Goal: Contribute content

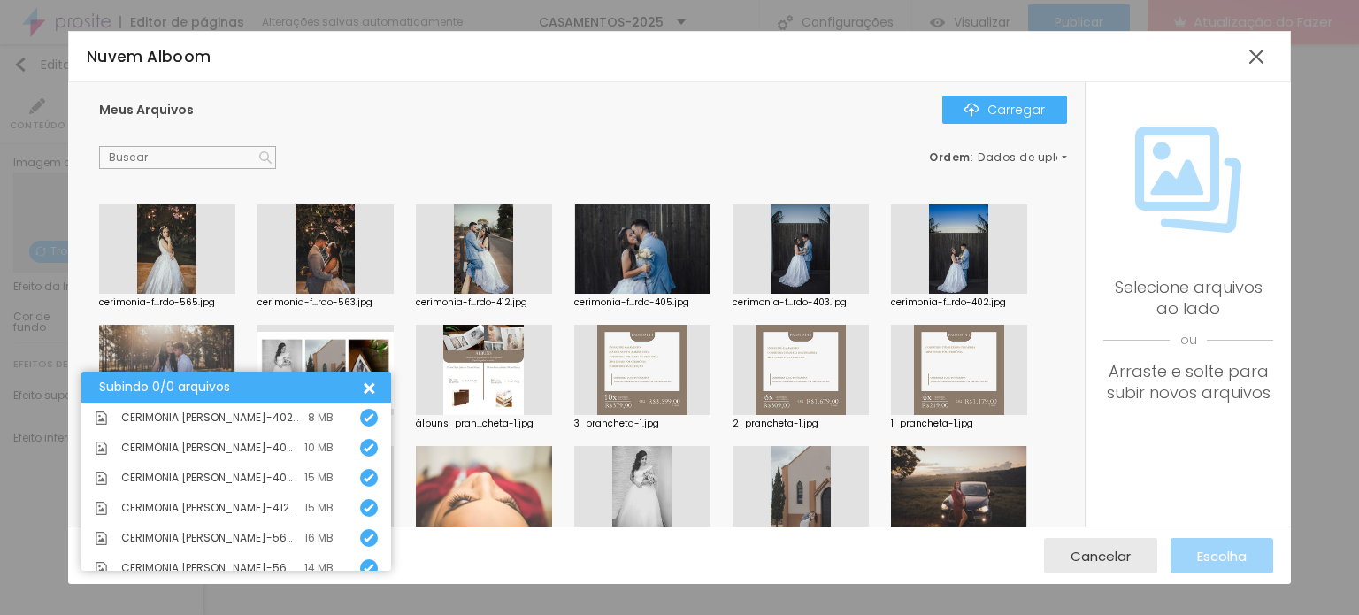
click at [694, 117] on div "Meus Arquivos Carregar" at bounding box center [583, 110] width 968 height 28
click at [1254, 57] on div at bounding box center [1257, 57] width 32 height 32
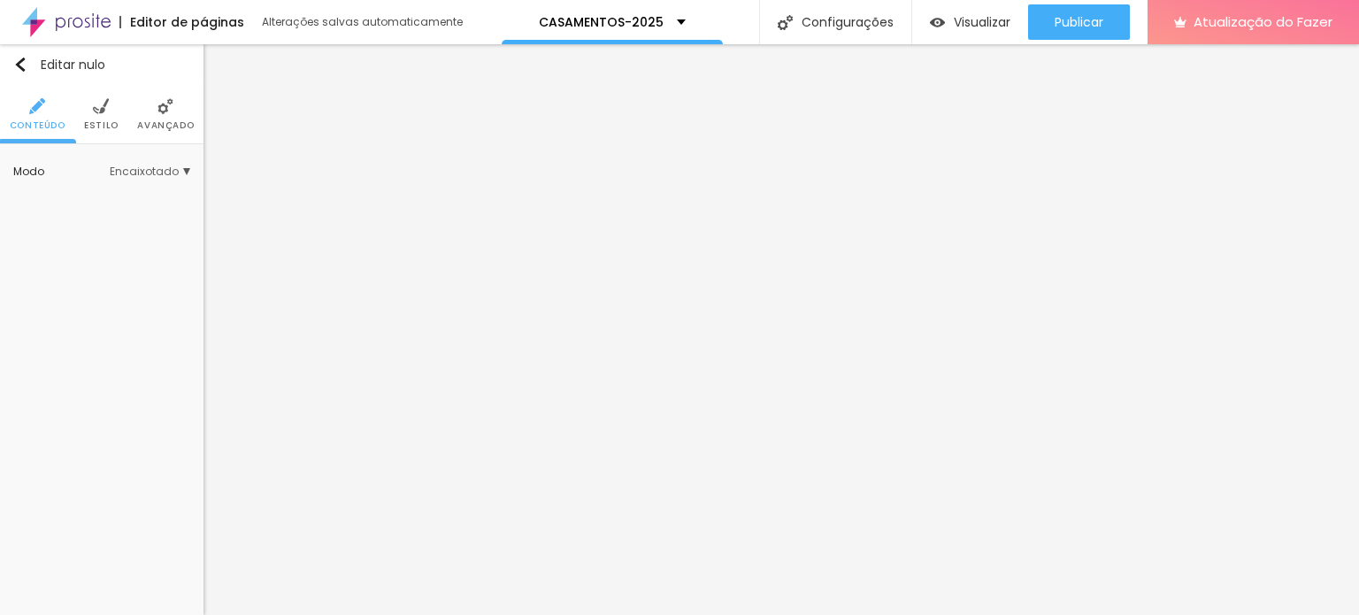
click at [94, 113] on img at bounding box center [101, 106] width 16 height 16
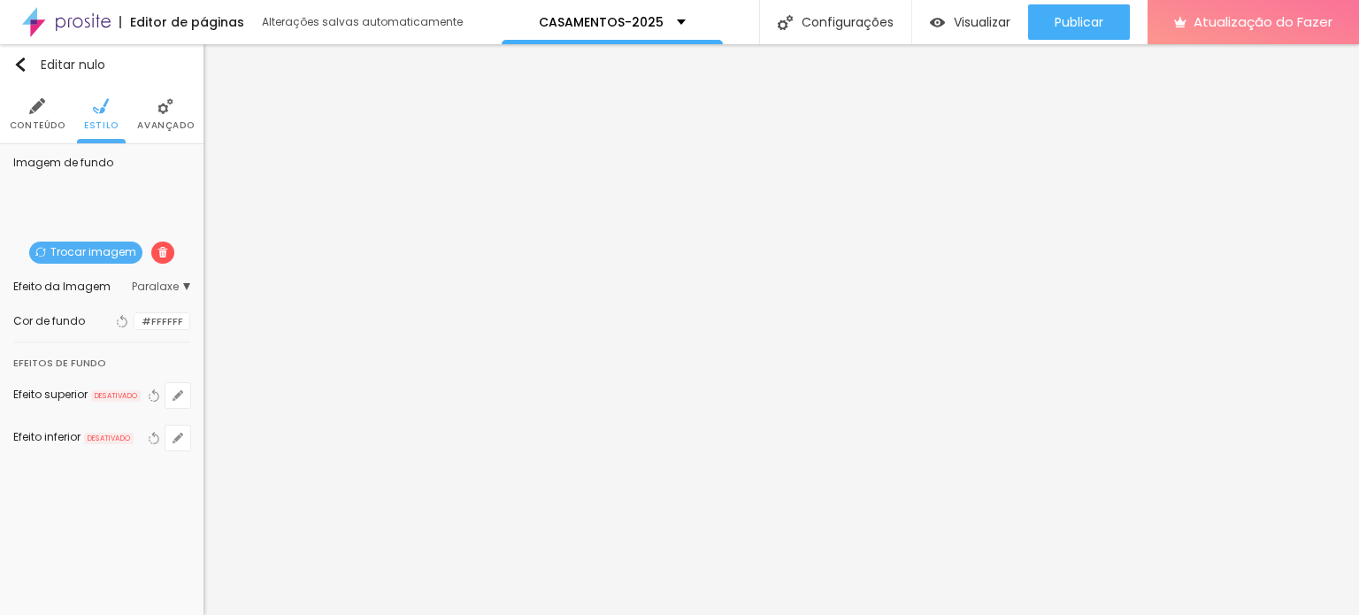
click at [76, 247] on font "Trocar imagem" at bounding box center [93, 251] width 86 height 15
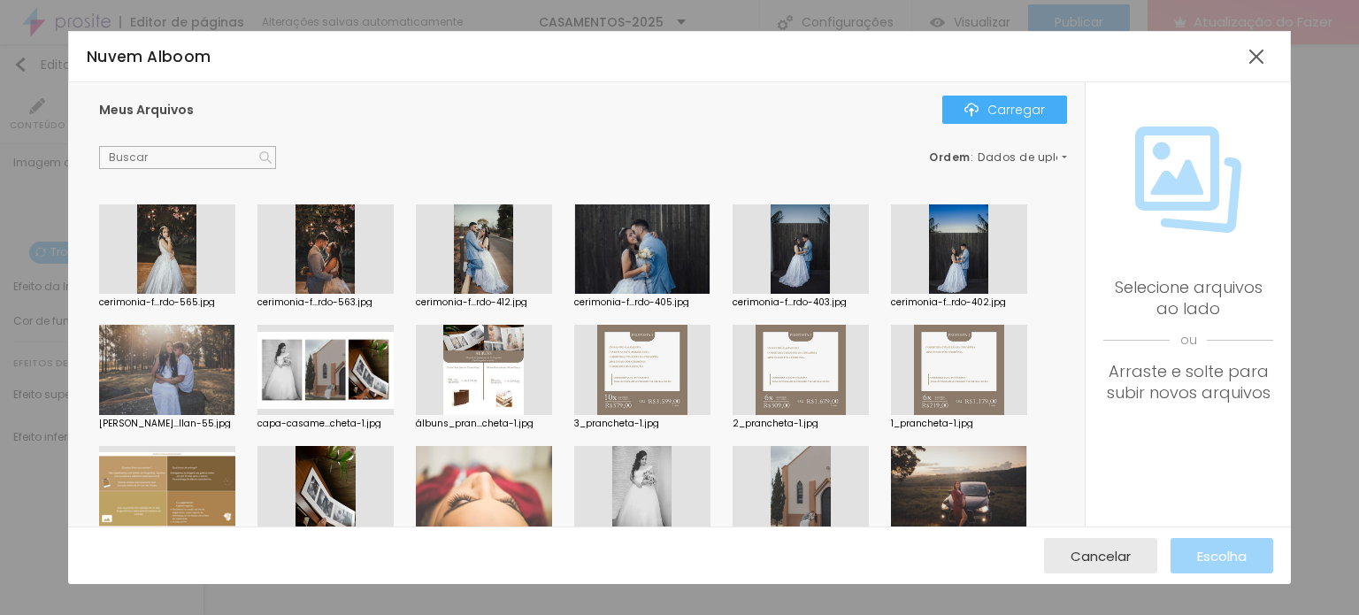
click at [630, 266] on div at bounding box center [642, 249] width 136 height 90
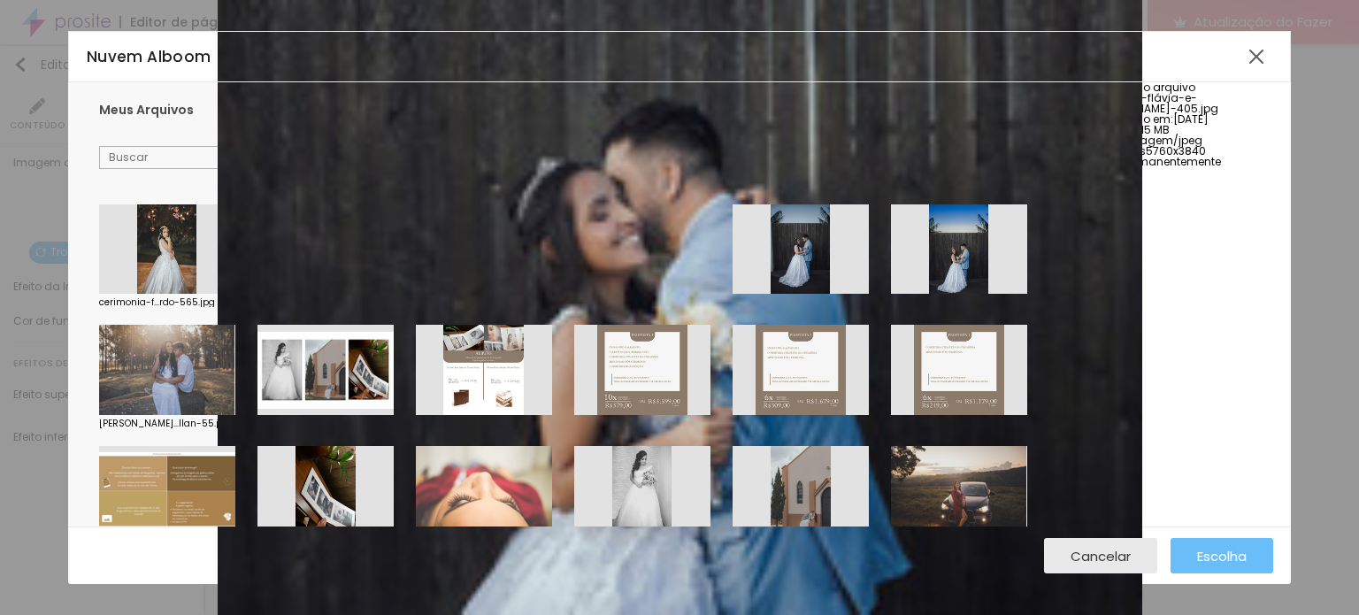
click at [1205, 557] on font "Escolha" at bounding box center [1222, 556] width 50 height 19
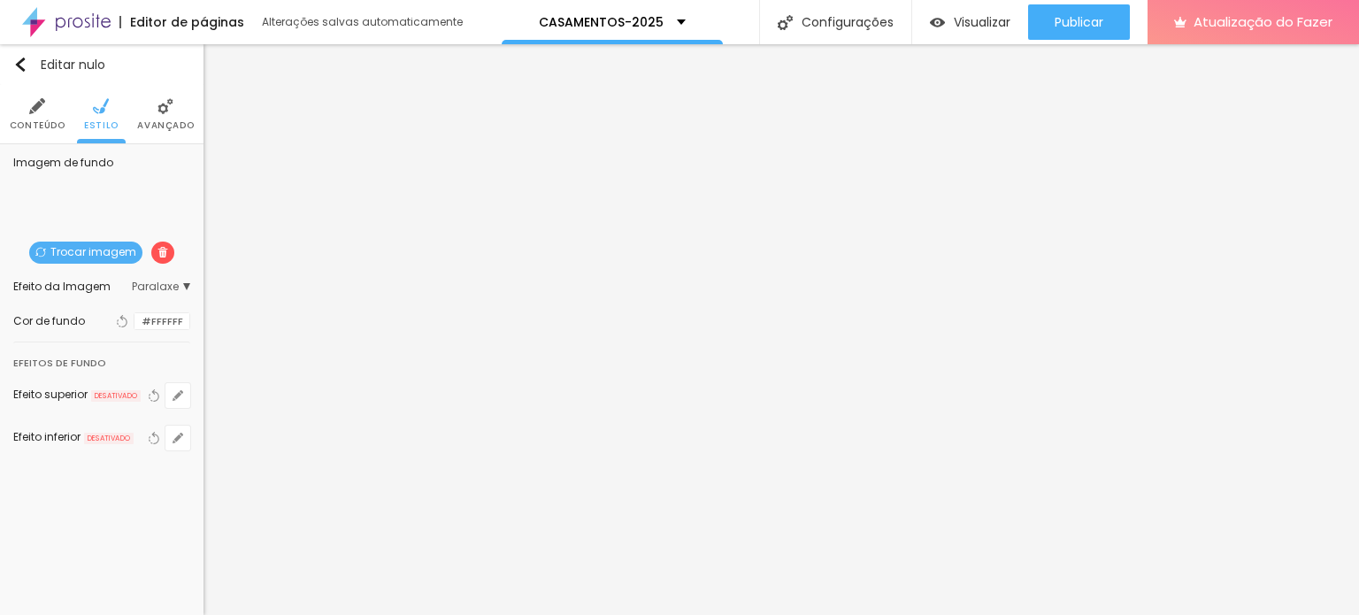
click at [103, 258] on font "Trocar imagem" at bounding box center [93, 251] width 86 height 15
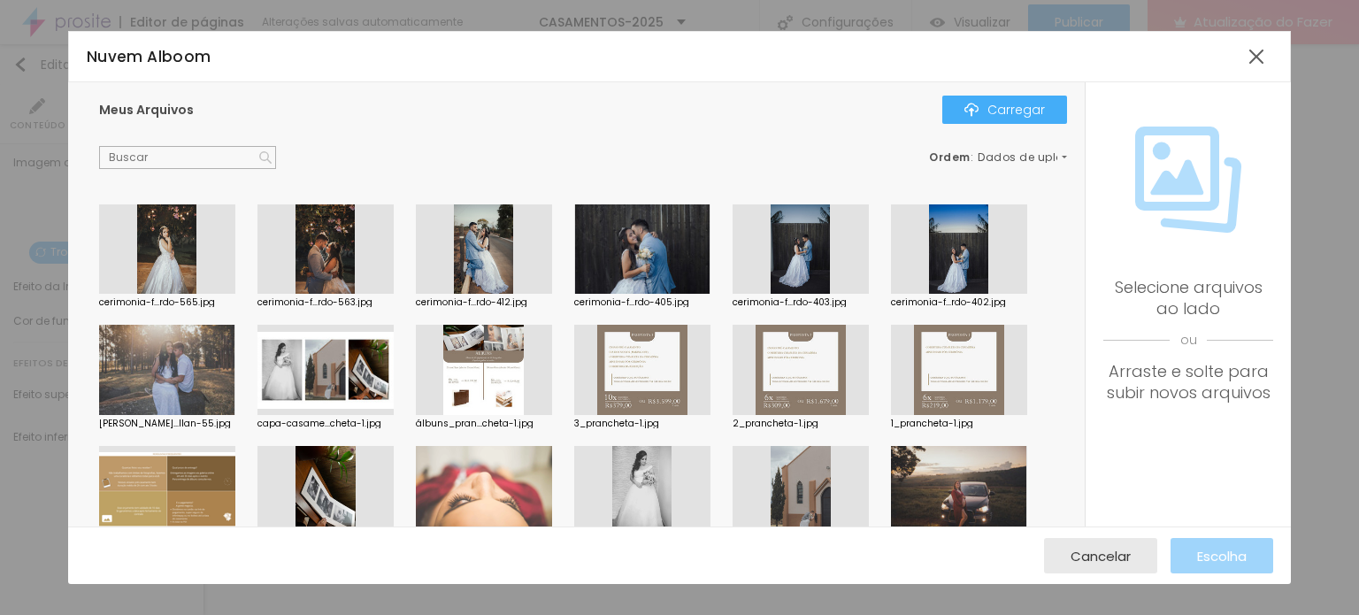
click at [977, 271] on div at bounding box center [959, 249] width 136 height 90
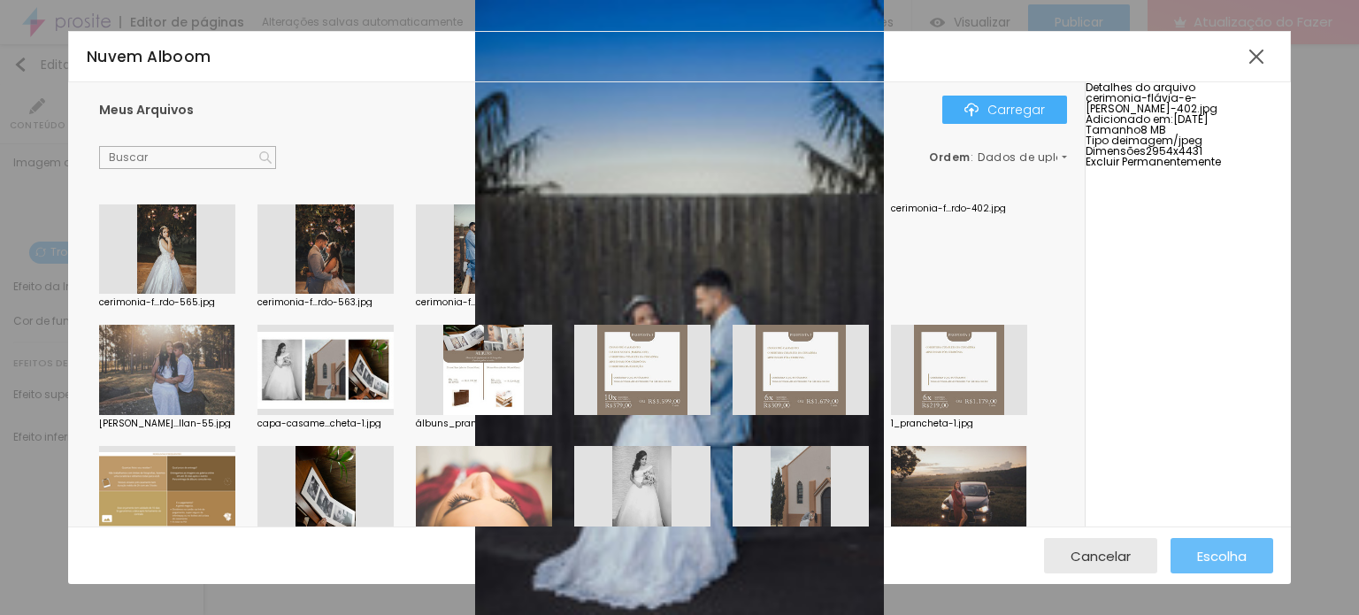
click at [1198, 555] on font "Escolha" at bounding box center [1222, 556] width 50 height 19
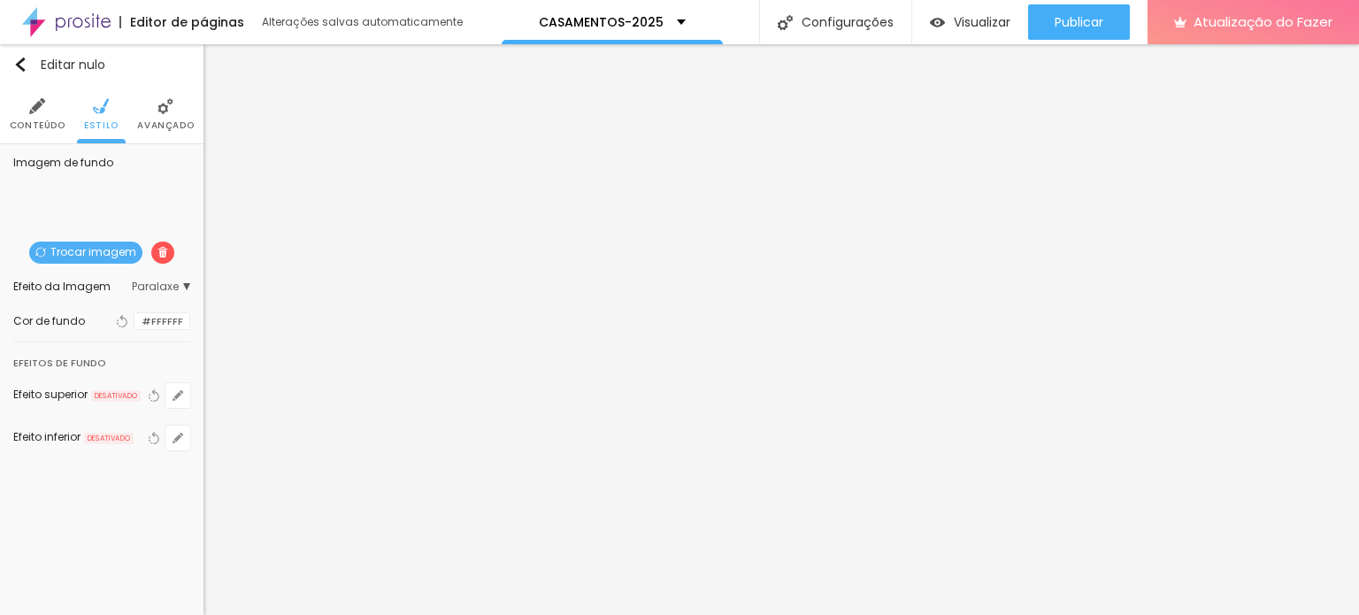
click at [111, 247] on font "Trocar imagem" at bounding box center [93, 251] width 86 height 15
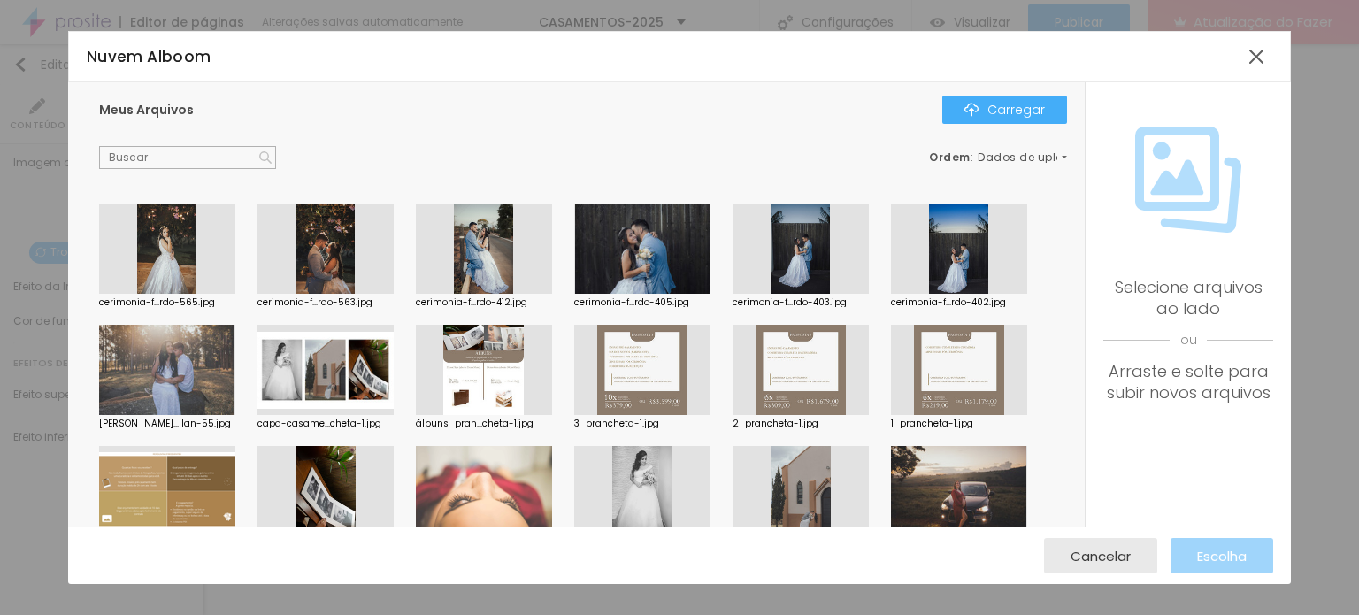
click at [657, 258] on div at bounding box center [642, 249] width 136 height 90
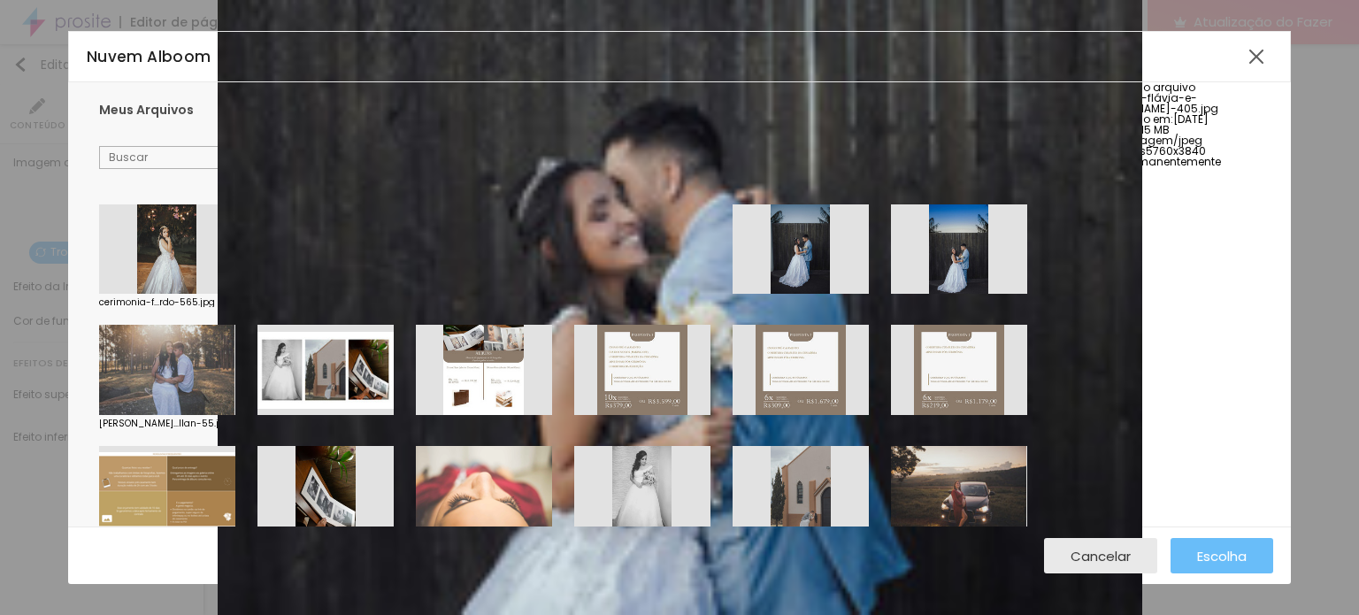
click at [1218, 565] on font "Escolha" at bounding box center [1222, 556] width 50 height 19
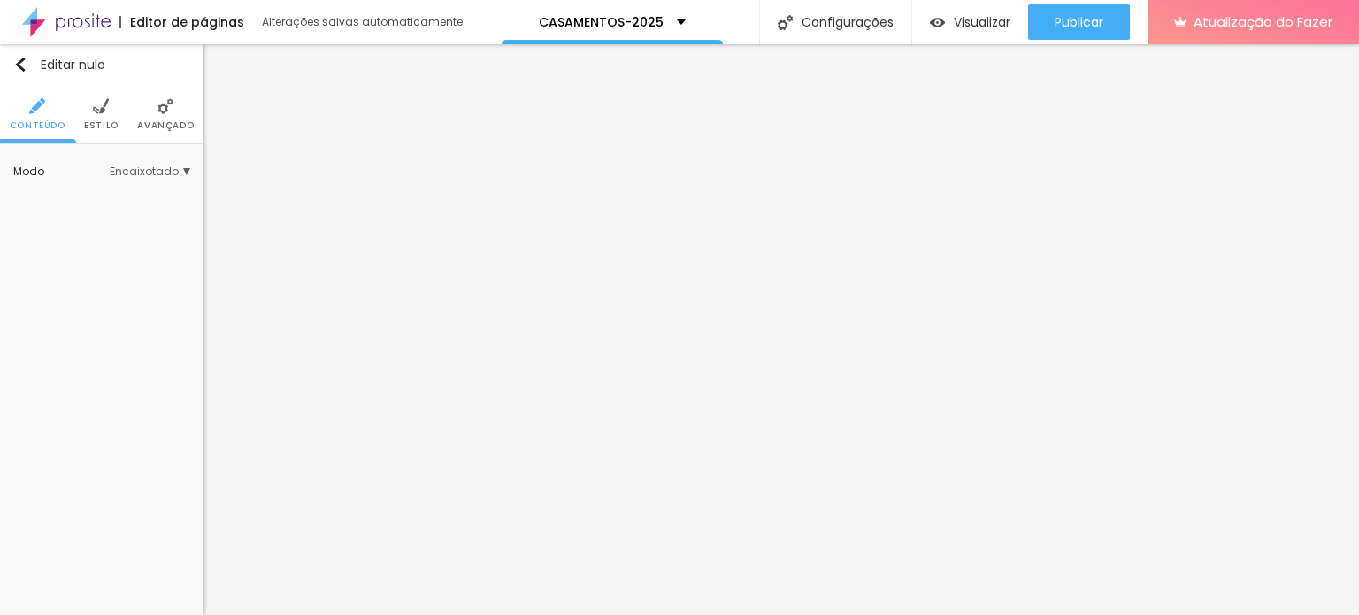
click at [93, 109] on img at bounding box center [101, 106] width 16 height 16
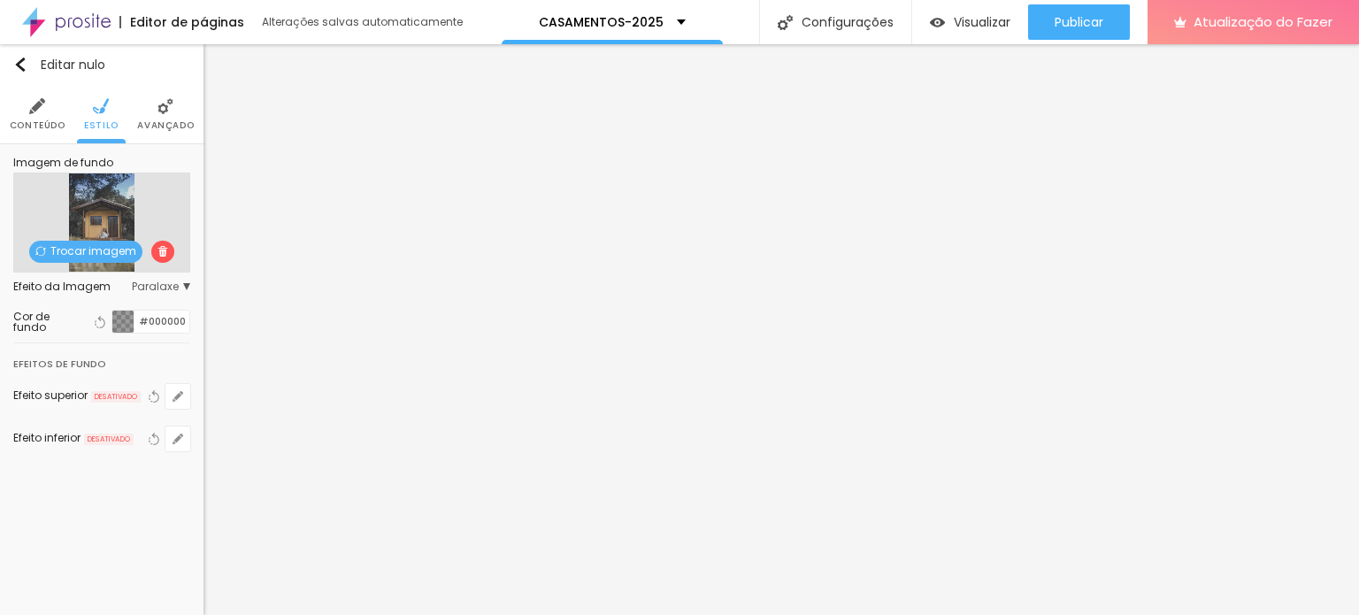
click at [101, 247] on font "Trocar imagem" at bounding box center [93, 250] width 86 height 15
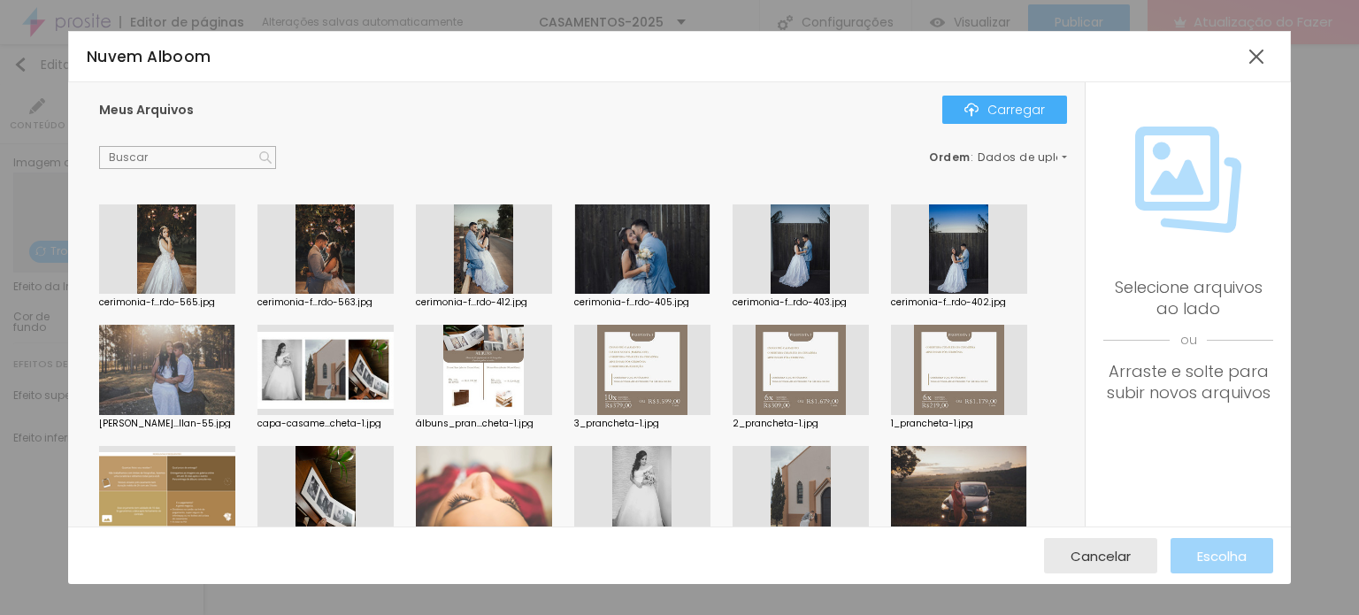
click at [942, 268] on div at bounding box center [959, 249] width 136 height 90
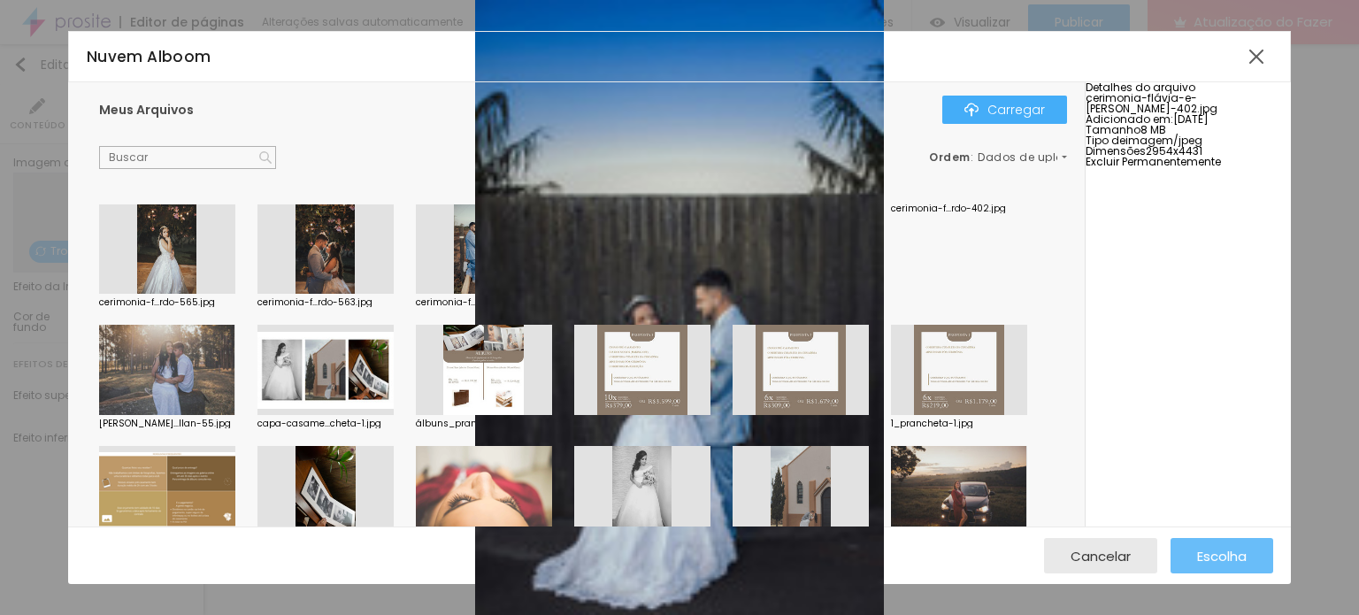
click at [1188, 542] on button "Escolha" at bounding box center [1222, 555] width 103 height 35
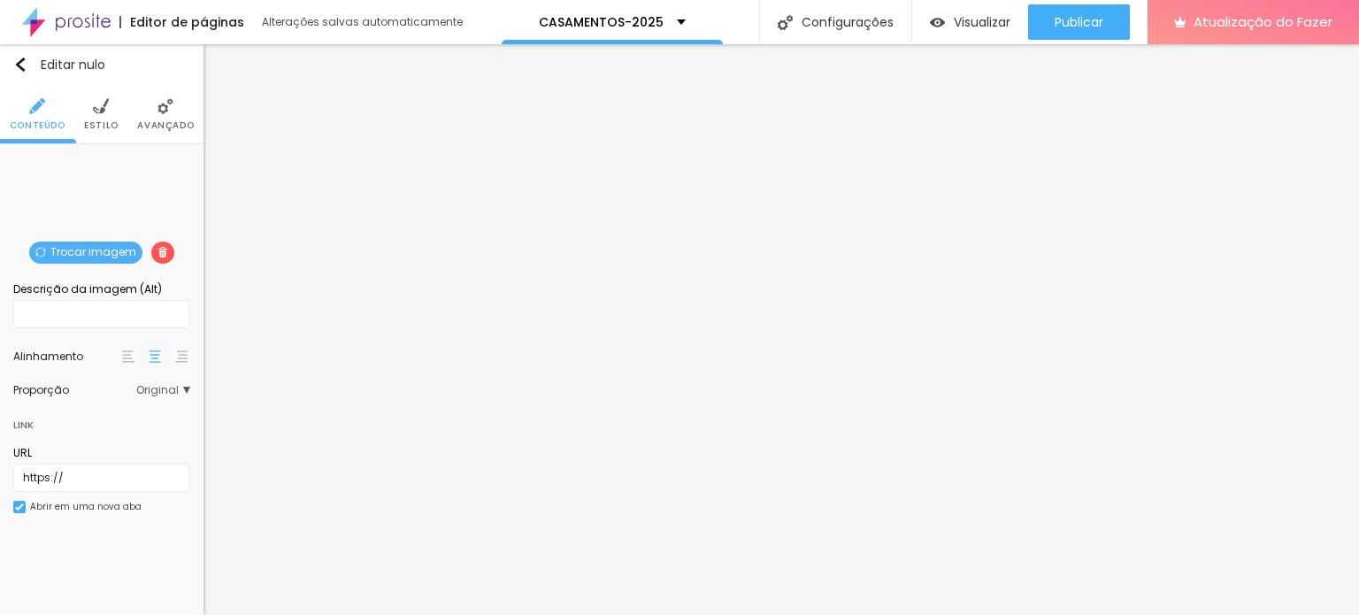
click at [102, 250] on font "Trocar imagem" at bounding box center [93, 251] width 86 height 15
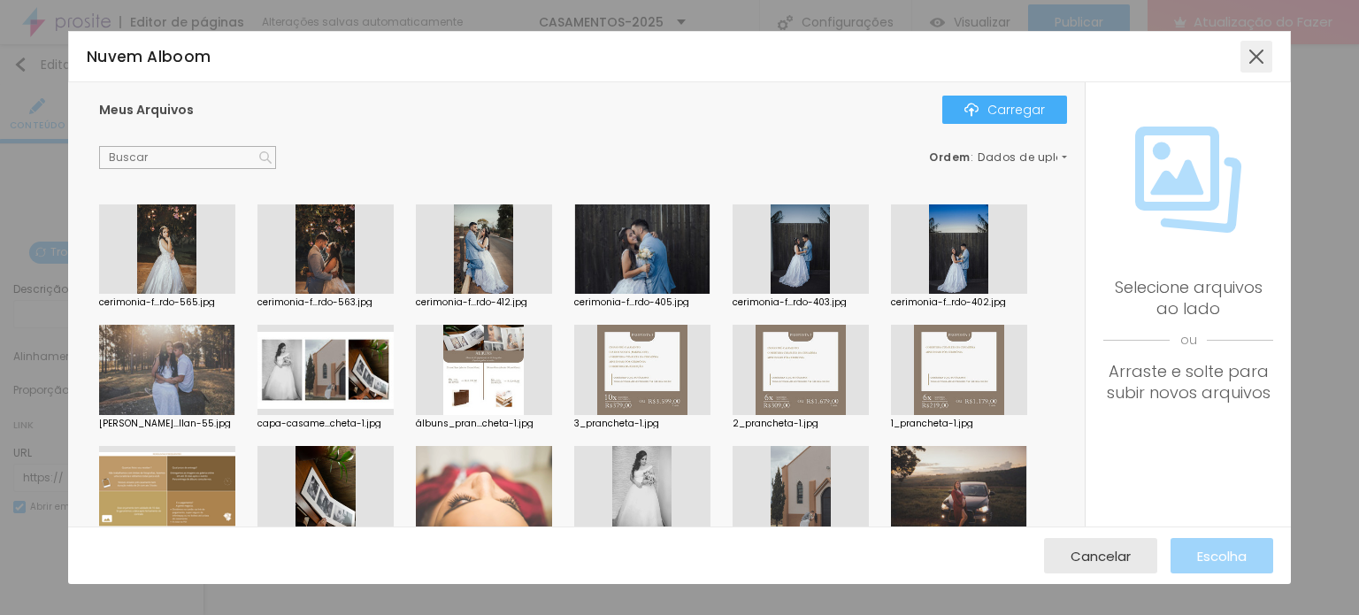
click at [1264, 60] on div at bounding box center [1257, 57] width 32 height 32
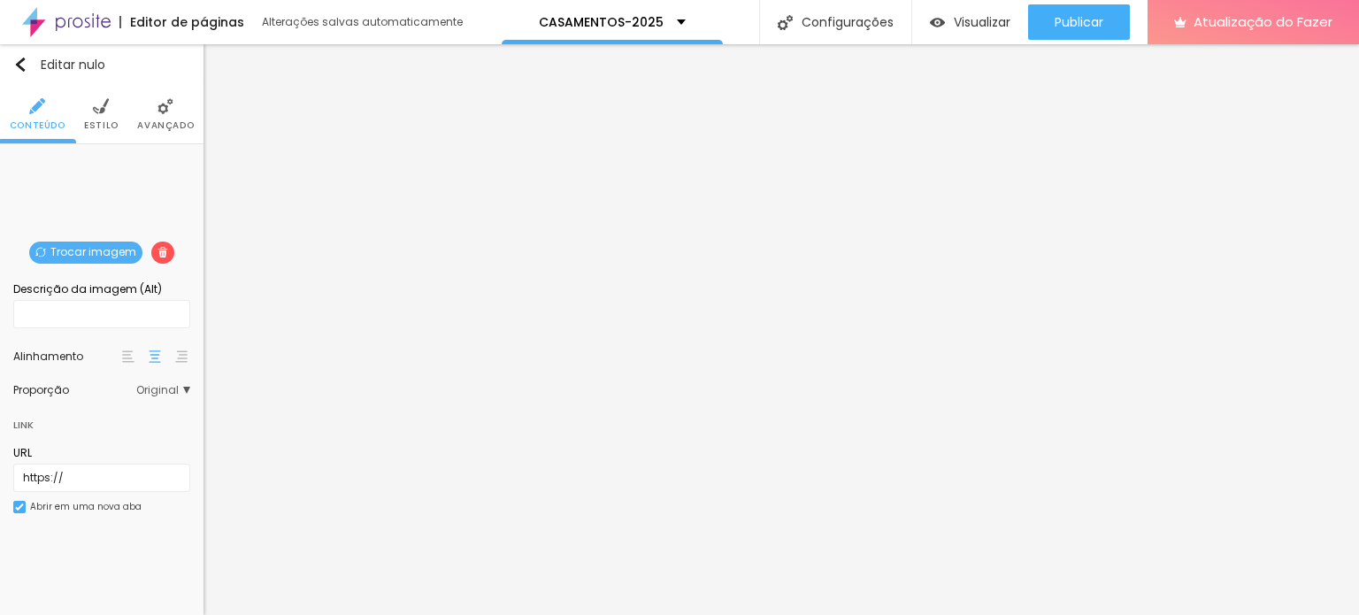
click at [95, 117] on li "Estilo" at bounding box center [101, 114] width 35 height 58
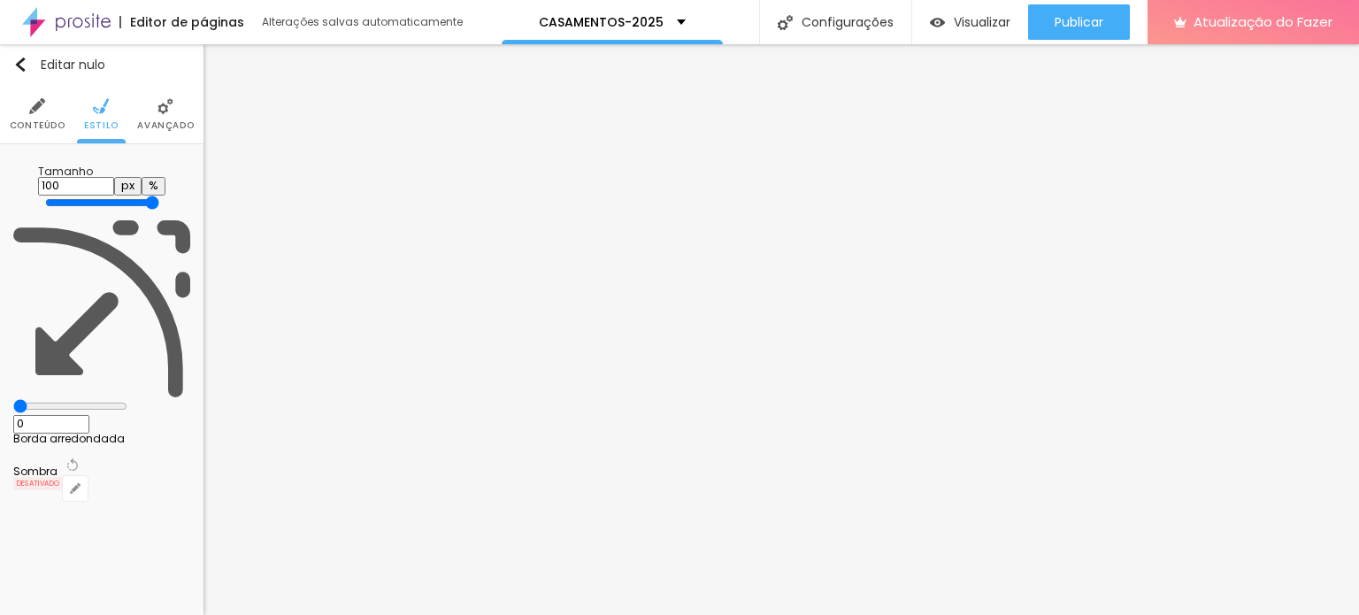
click at [131, 119] on ul "Conteúdo Estilo Avançado" at bounding box center [102, 114] width 204 height 59
click at [148, 119] on font "Avançado" at bounding box center [165, 125] width 57 height 13
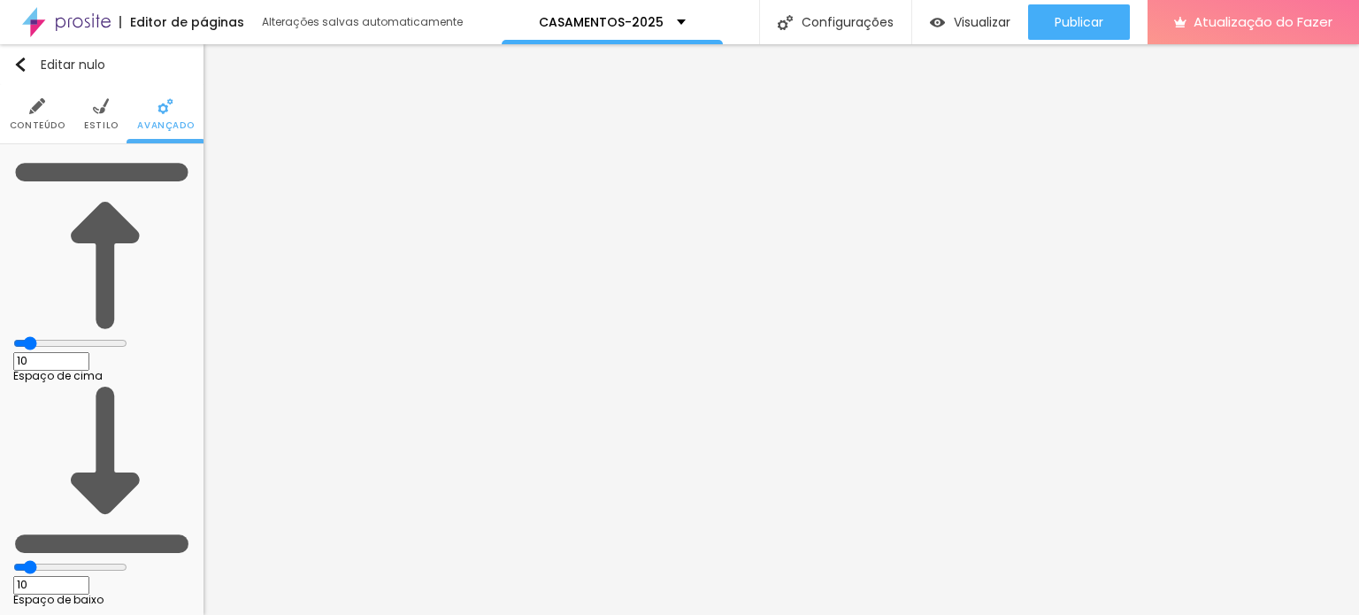
click at [29, 111] on img at bounding box center [37, 106] width 16 height 16
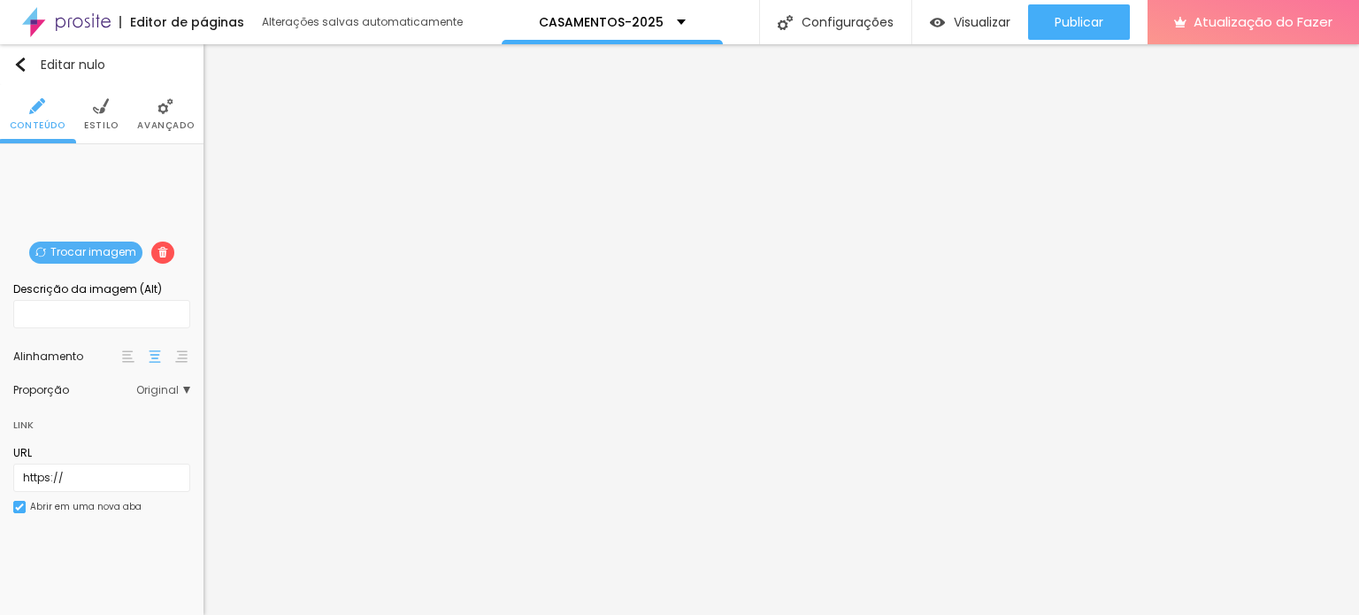
click at [109, 244] on font "Trocar imagem" at bounding box center [93, 251] width 86 height 15
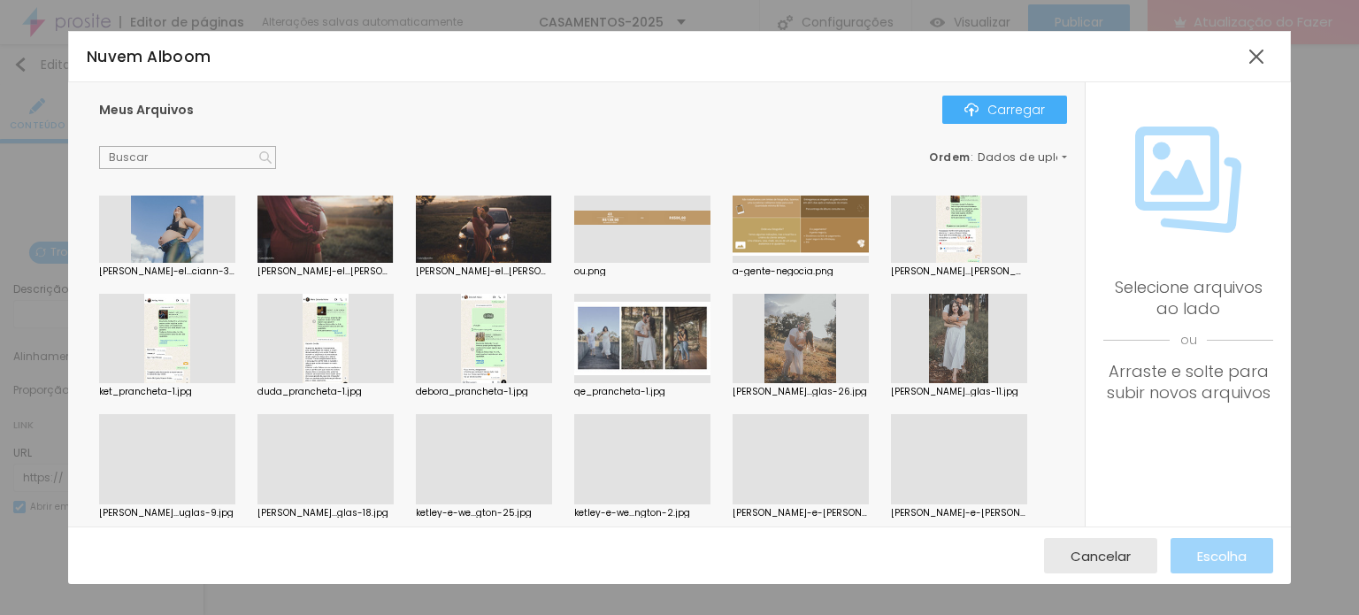
scroll to position [531, 0]
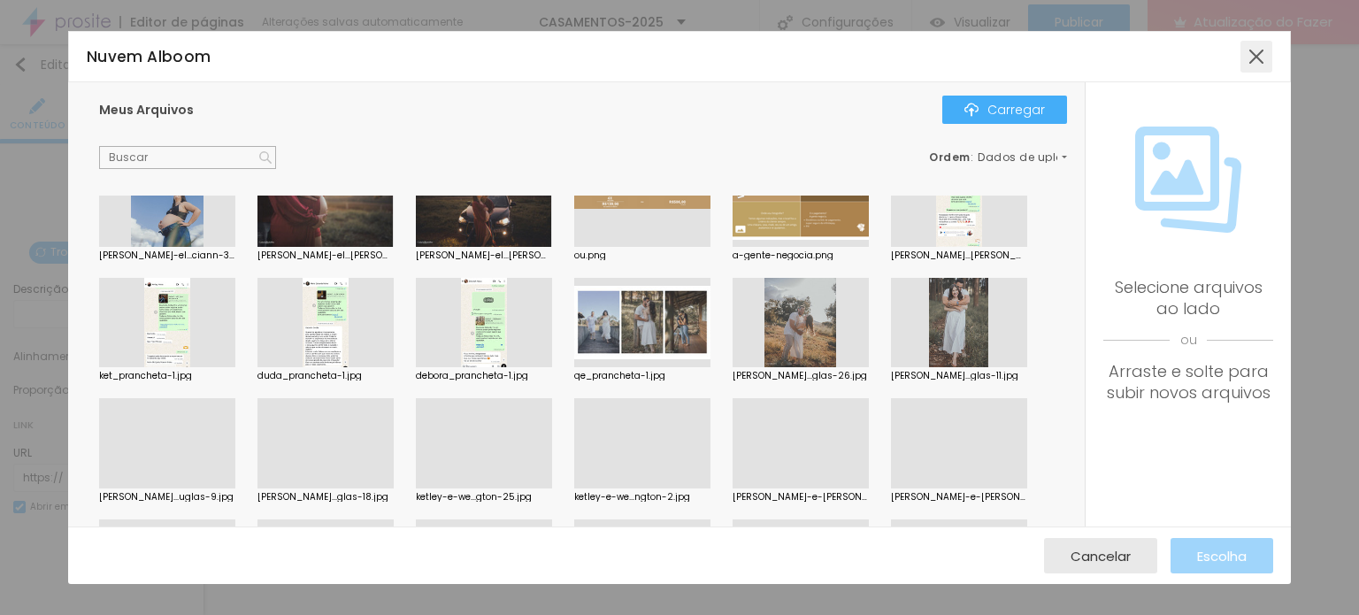
click at [1262, 54] on div at bounding box center [1257, 57] width 32 height 32
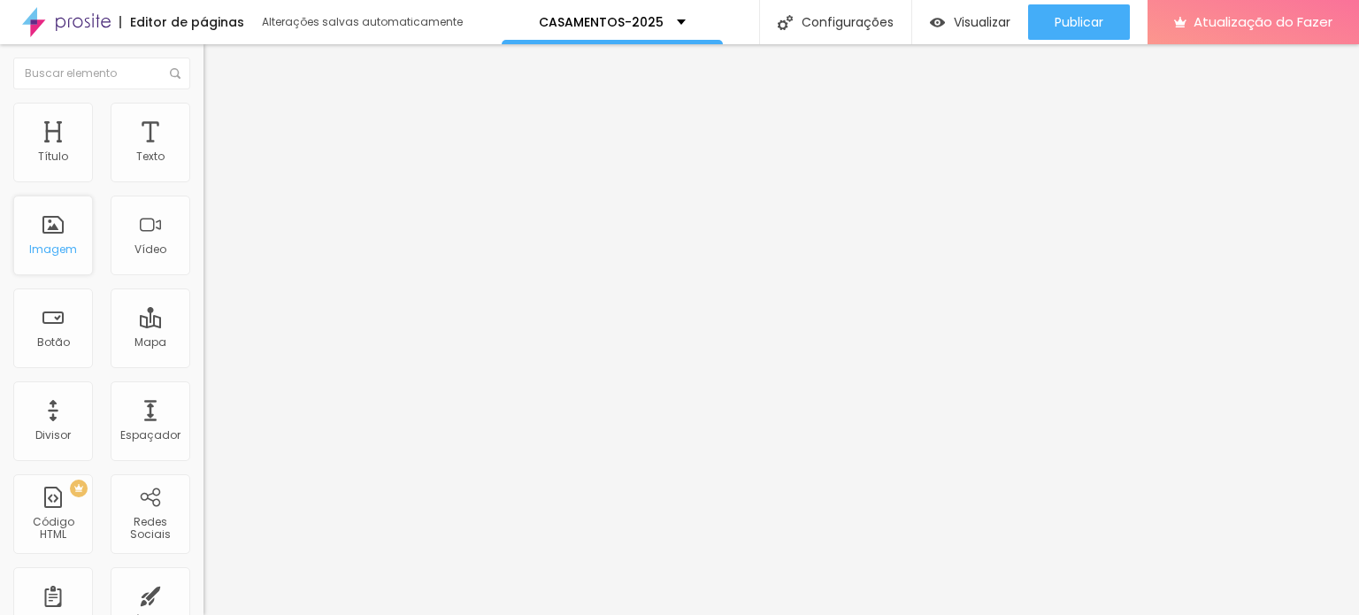
click at [54, 247] on font "Imagem" at bounding box center [53, 249] width 48 height 15
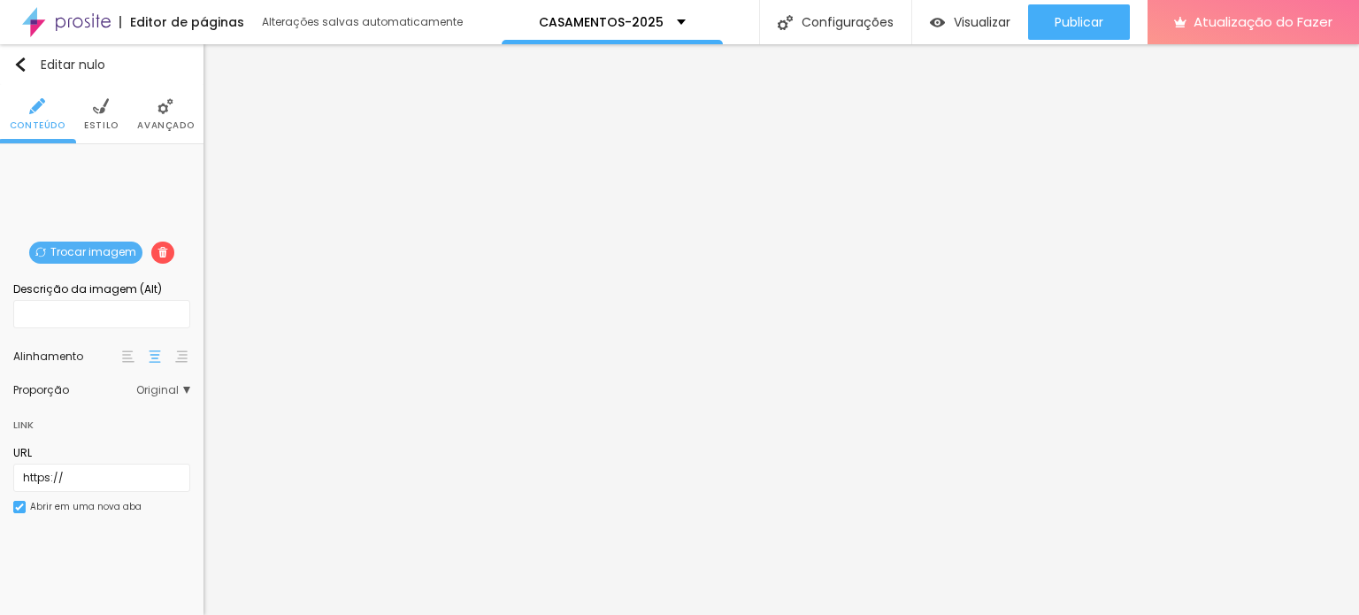
click at [101, 244] on font "Trocar imagem" at bounding box center [93, 251] width 86 height 15
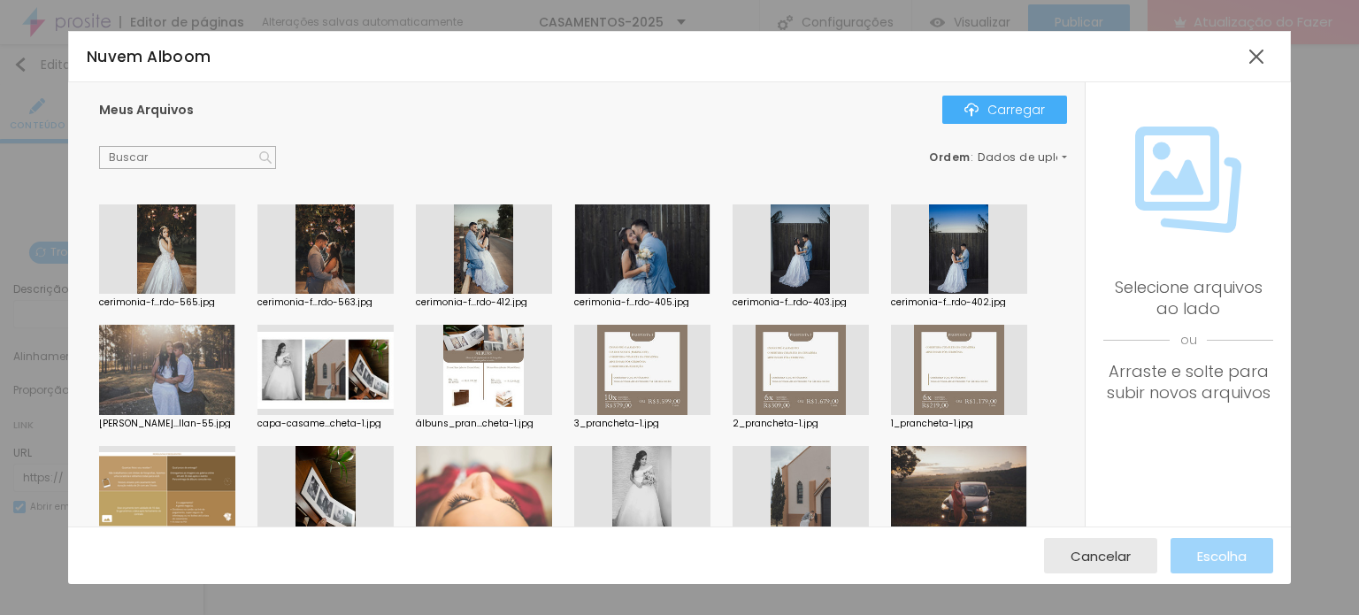
click at [945, 266] on div at bounding box center [959, 249] width 136 height 90
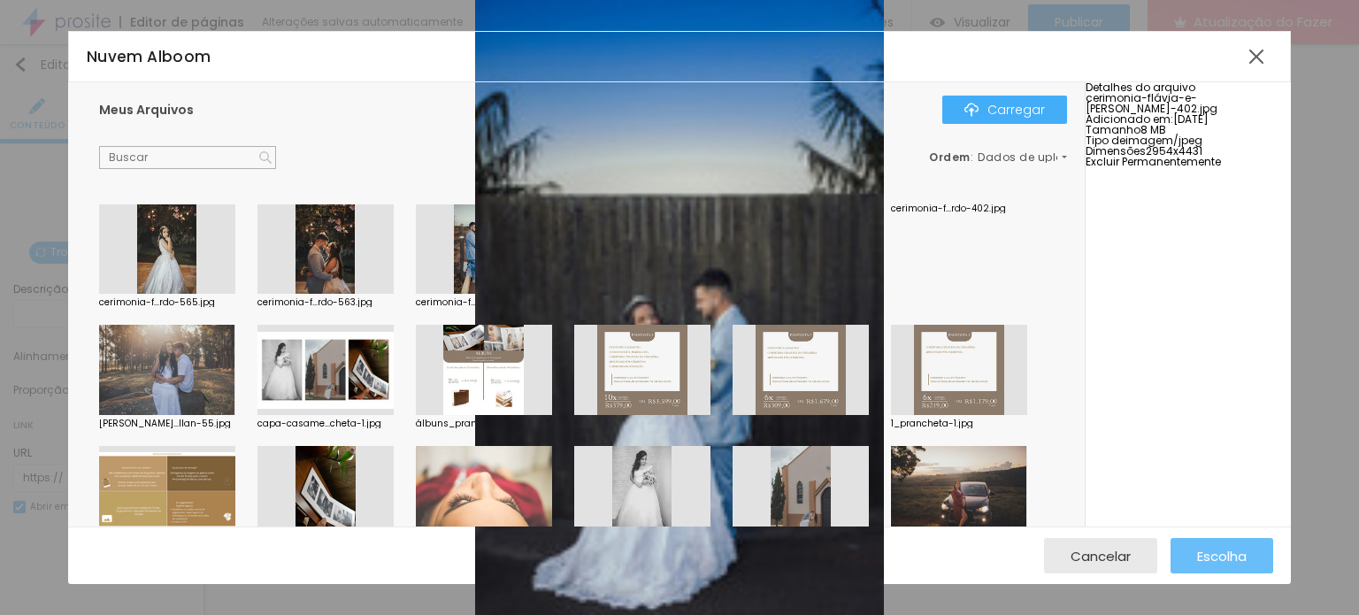
click at [1225, 569] on div "Escolha" at bounding box center [1222, 555] width 50 height 35
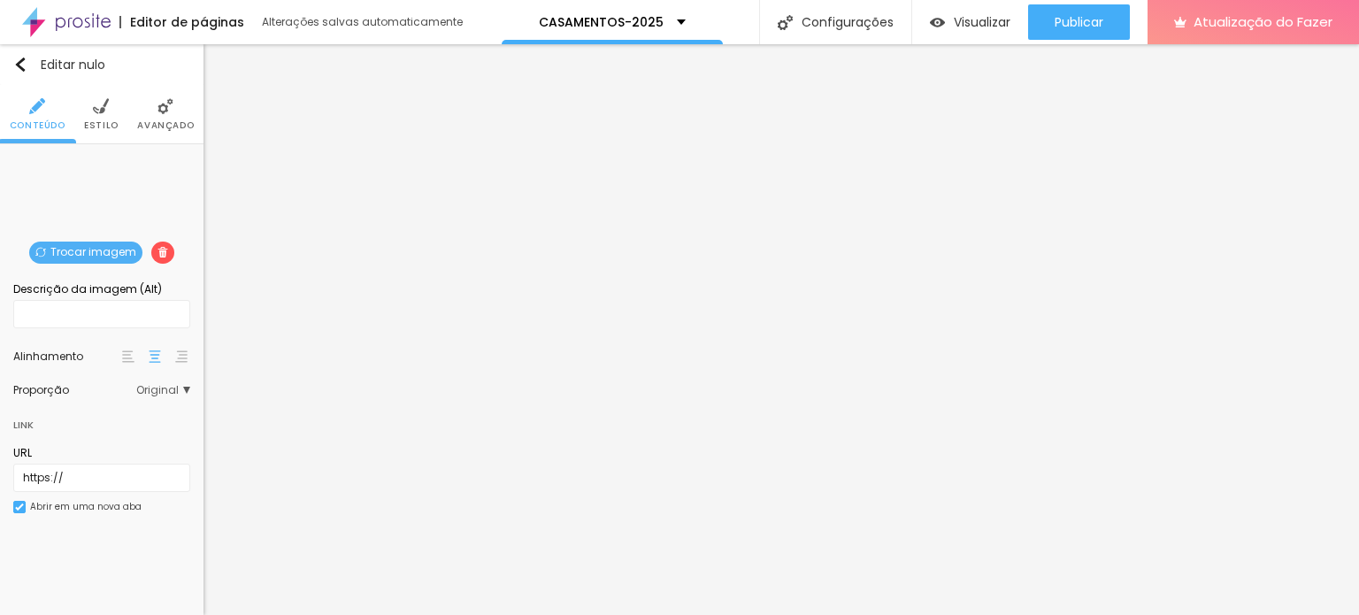
click at [97, 248] on font "Trocar imagem" at bounding box center [93, 251] width 86 height 15
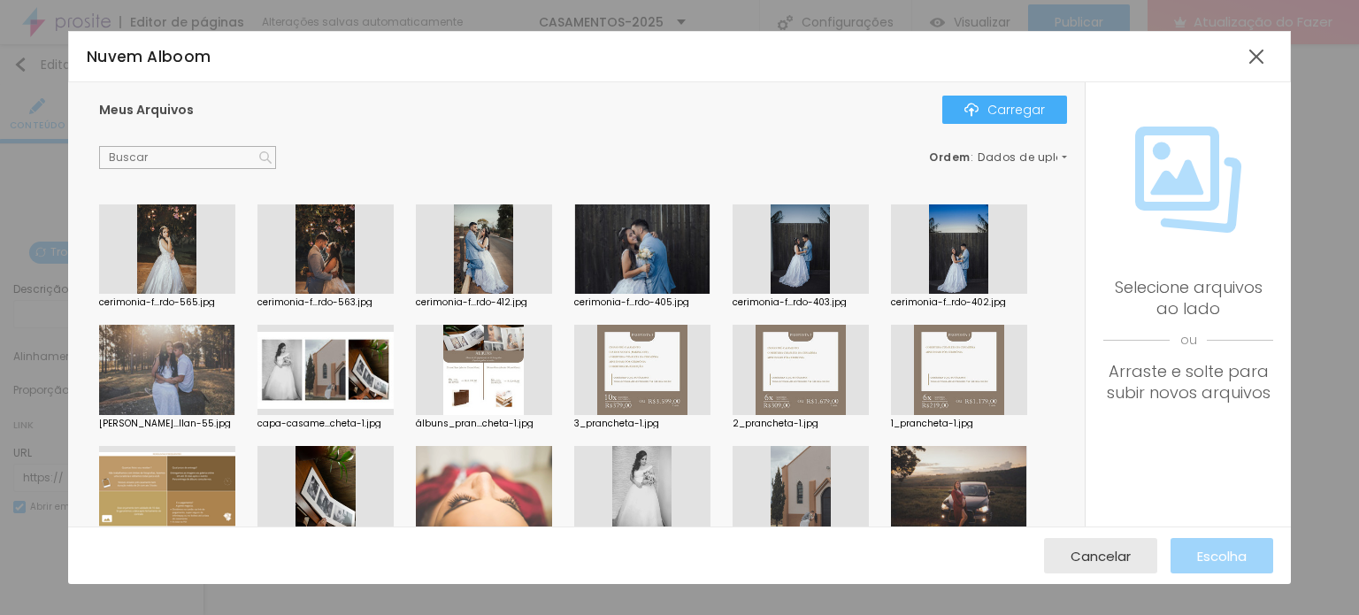
click at [320, 256] on div at bounding box center [326, 249] width 136 height 90
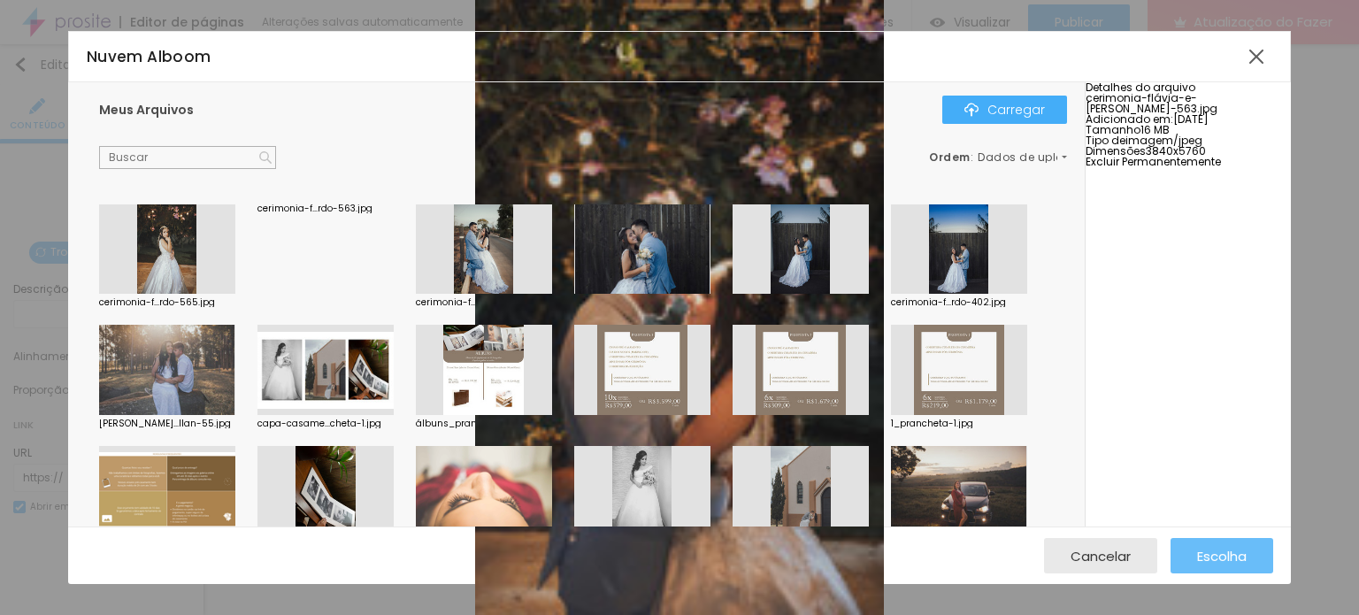
click at [1226, 567] on div "Escolha" at bounding box center [1222, 555] width 50 height 35
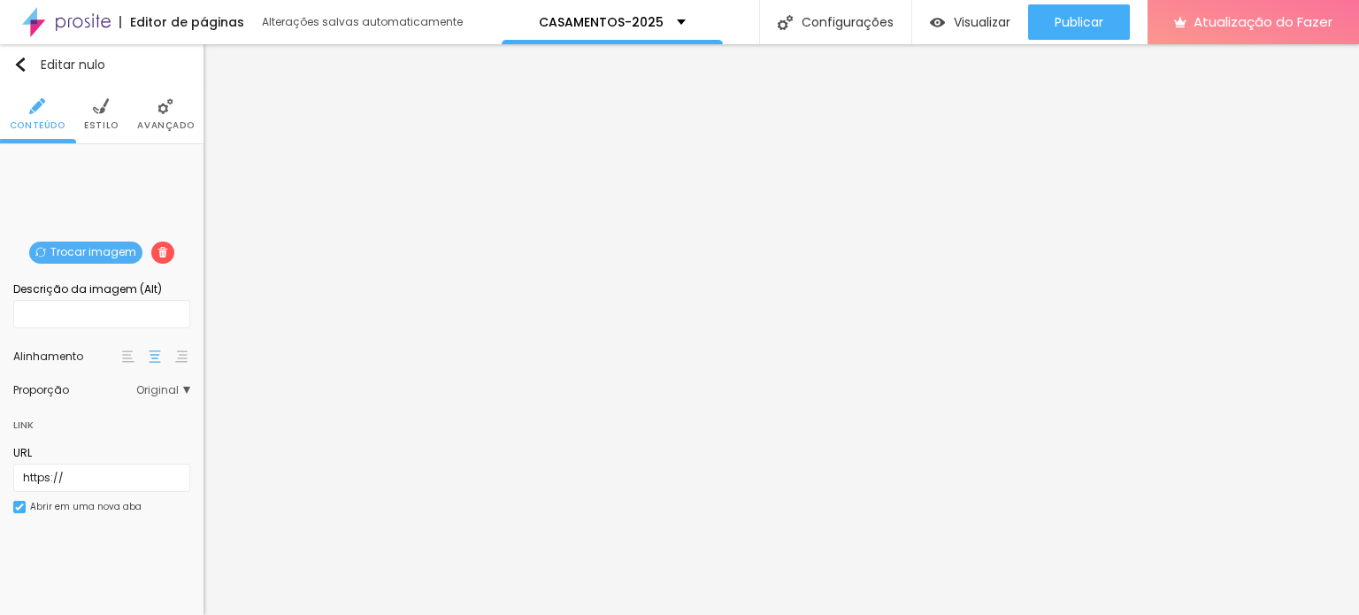
click at [113, 249] on font "Trocar imagem" at bounding box center [93, 251] width 86 height 15
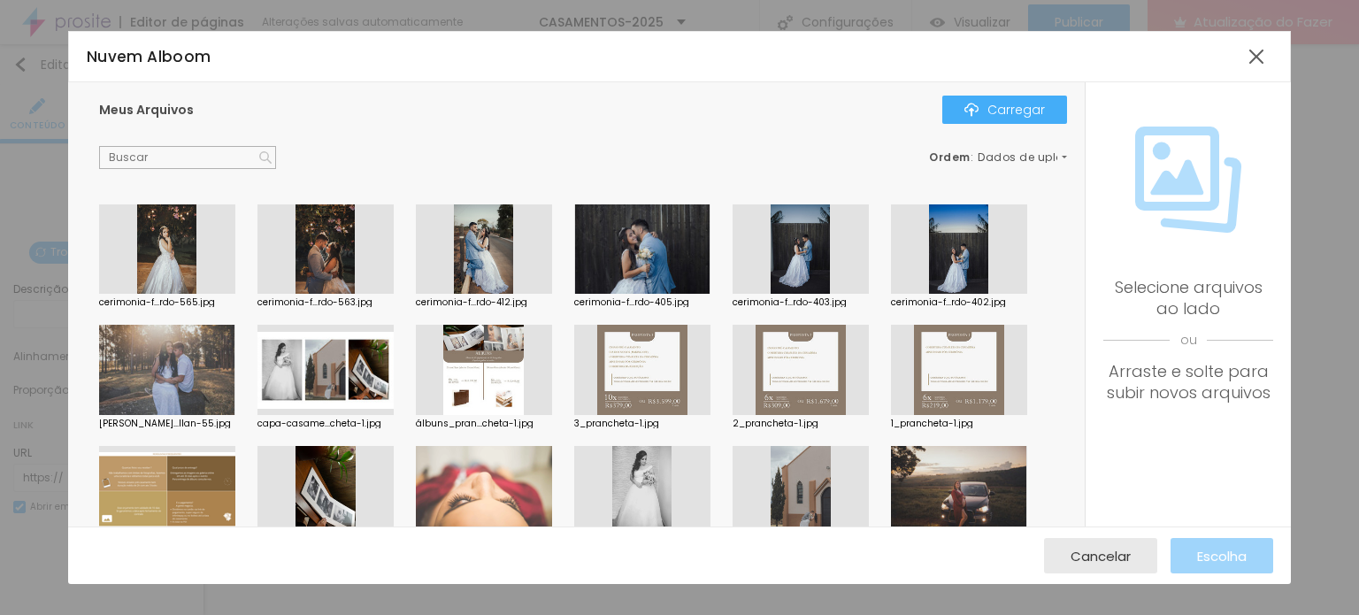
click at [137, 240] on div at bounding box center [167, 249] width 136 height 90
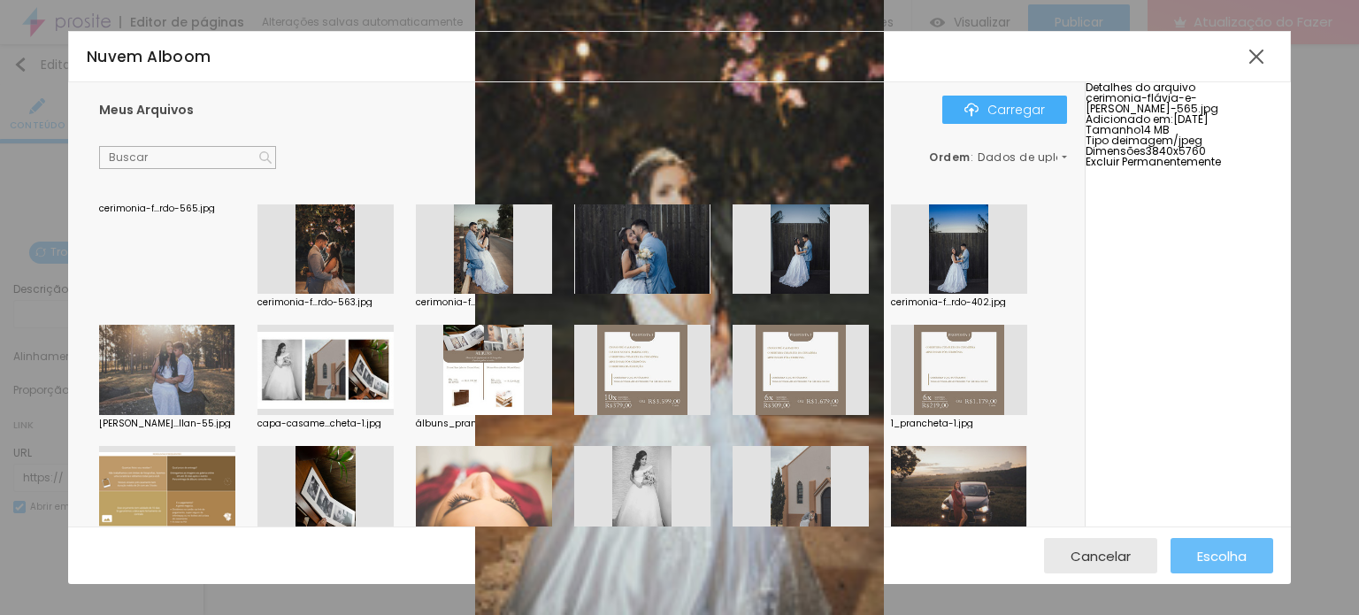
click at [1188, 558] on button "Escolha" at bounding box center [1222, 555] width 103 height 35
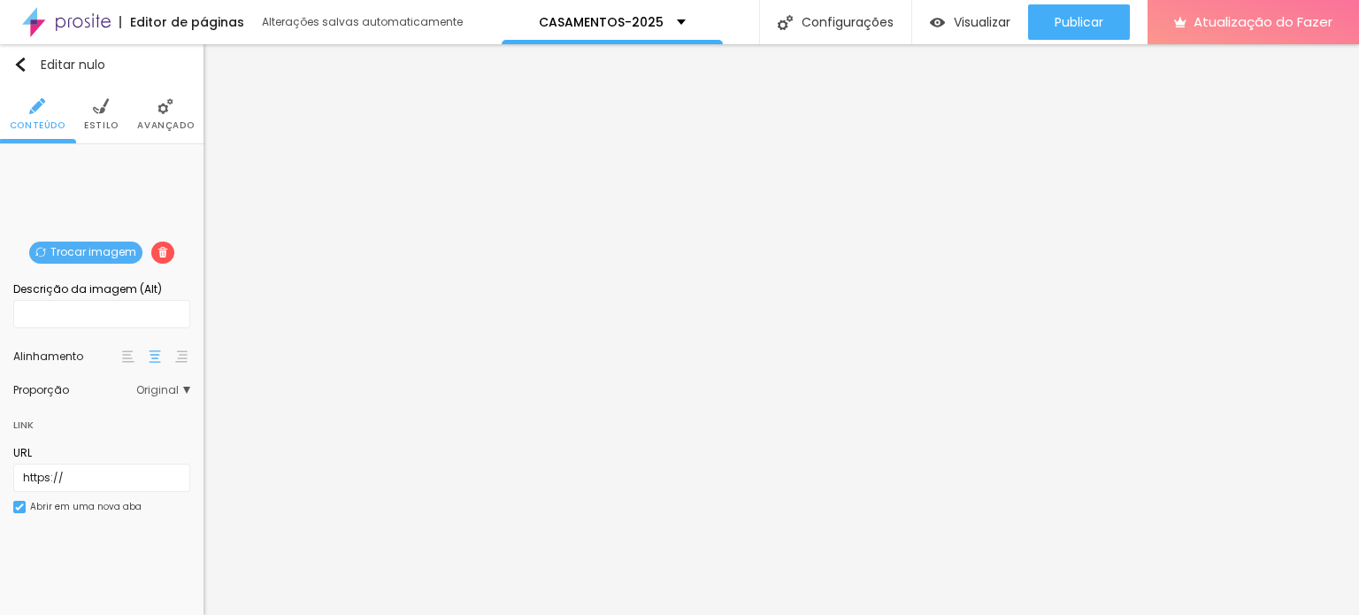
click at [82, 259] on span "Trocar imagem" at bounding box center [85, 253] width 113 height 22
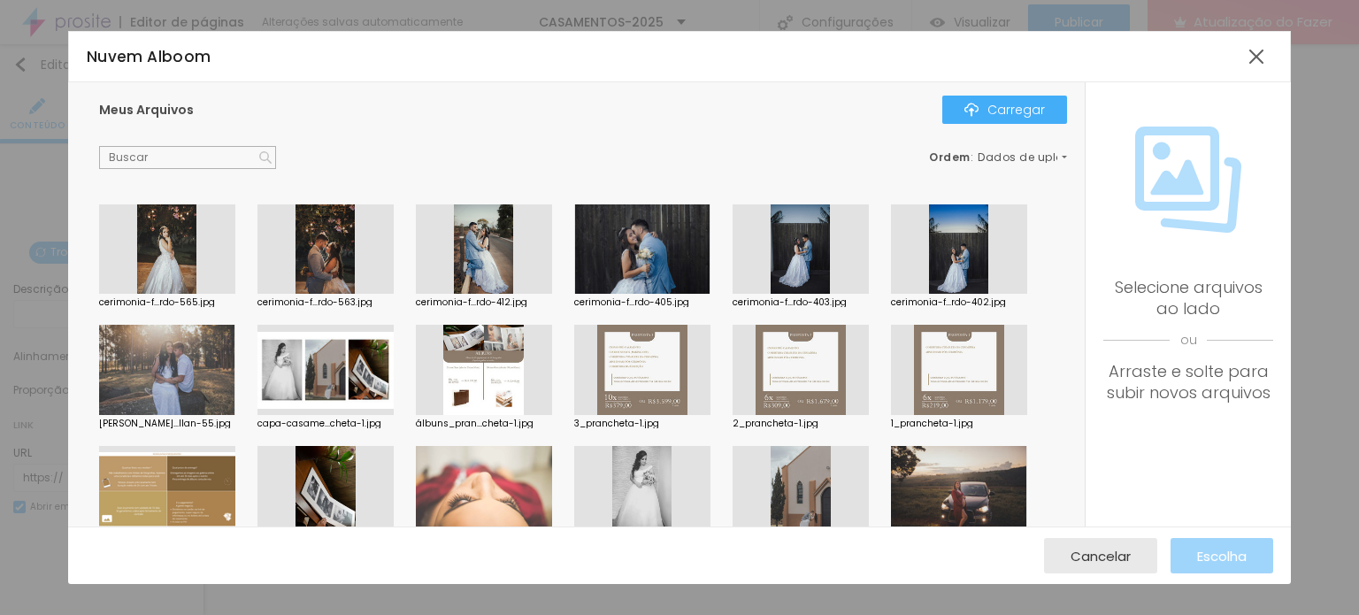
click at [175, 234] on div at bounding box center [167, 249] width 136 height 90
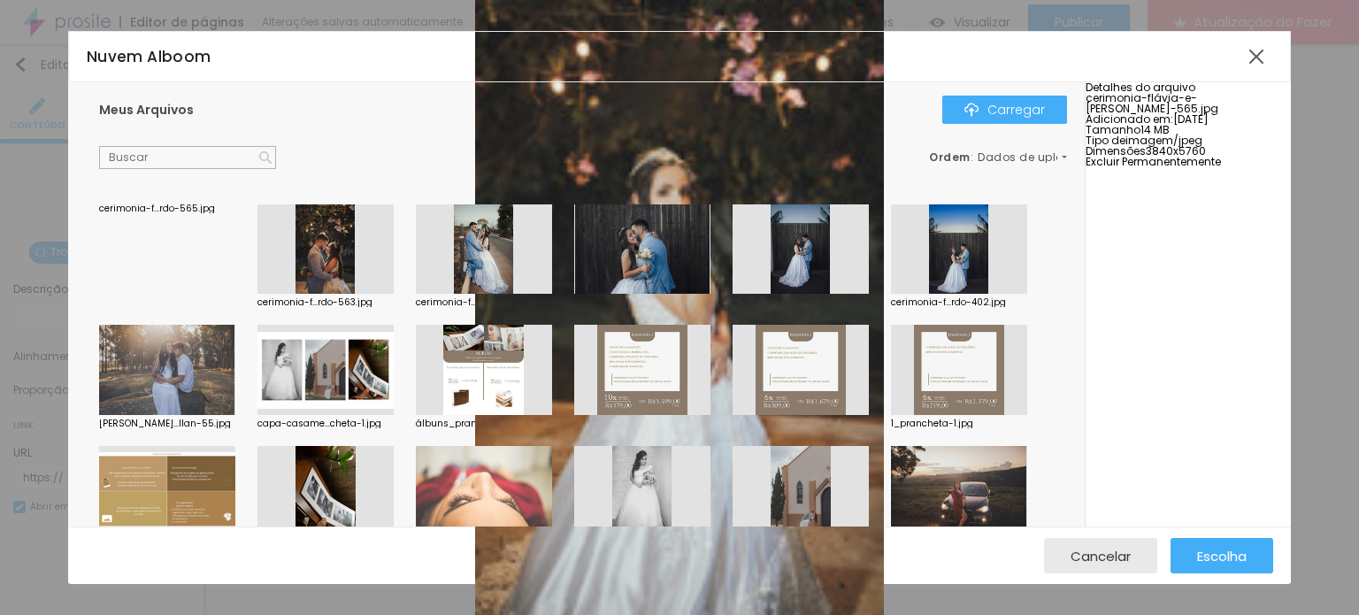
click at [1247, 93] on div at bounding box center [1188, 93] width 205 height 0
click at [1200, 93] on div at bounding box center [1188, 93] width 205 height 0
click at [1267, 55] on div at bounding box center [1257, 57] width 32 height 32
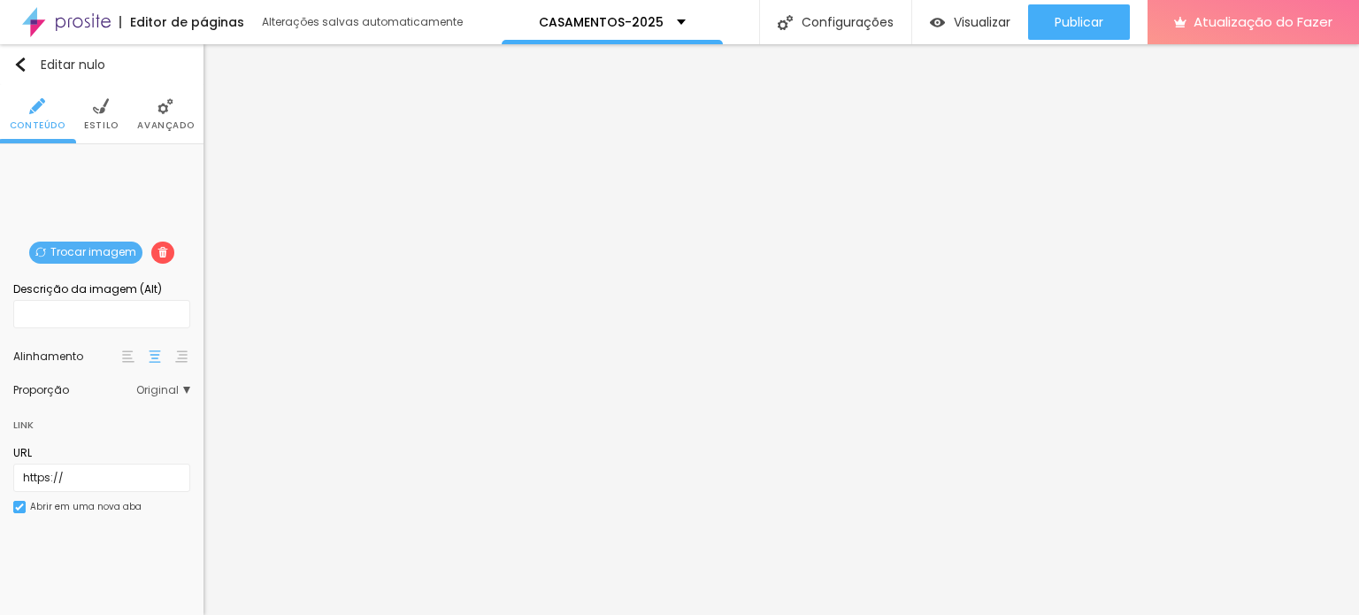
click at [112, 250] on font "Trocar imagem" at bounding box center [93, 251] width 86 height 15
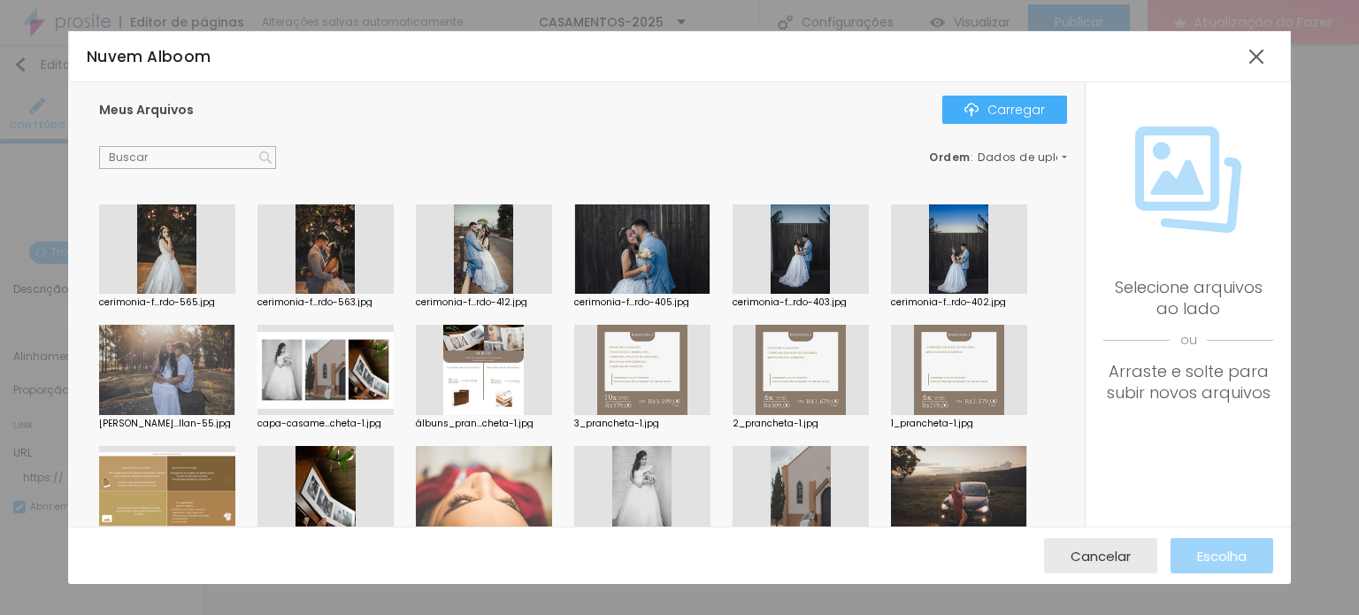
click at [485, 242] on div at bounding box center [484, 249] width 136 height 90
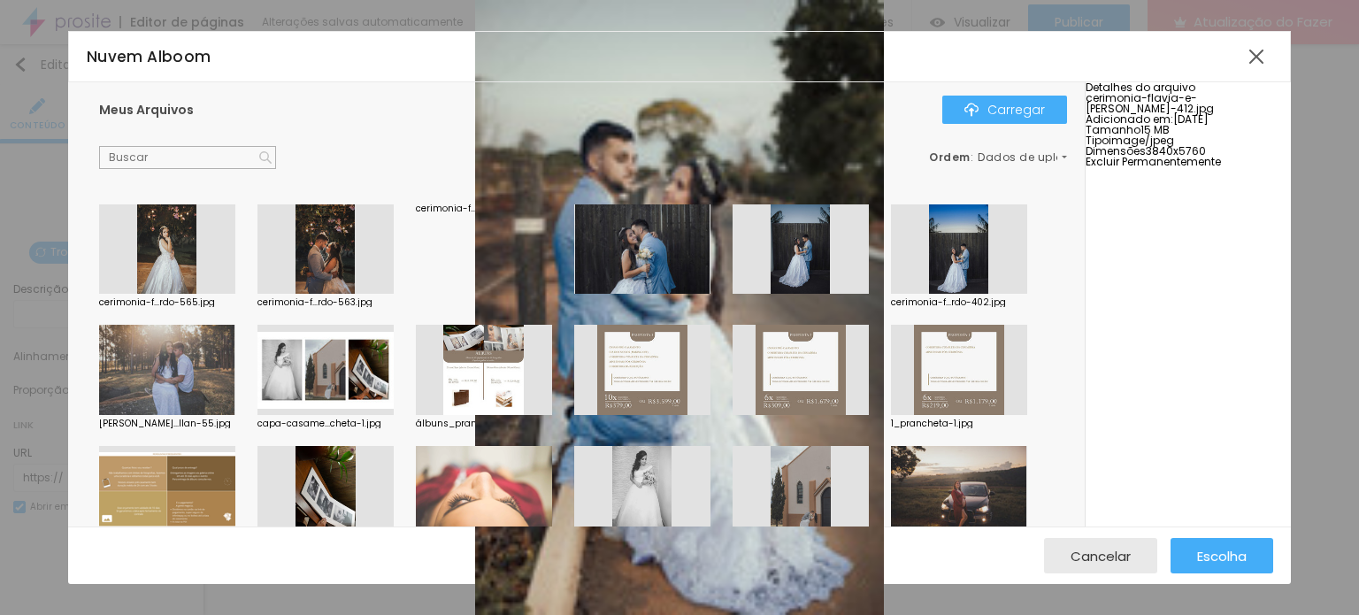
click at [485, 204] on div at bounding box center [484, 204] width 136 height 0
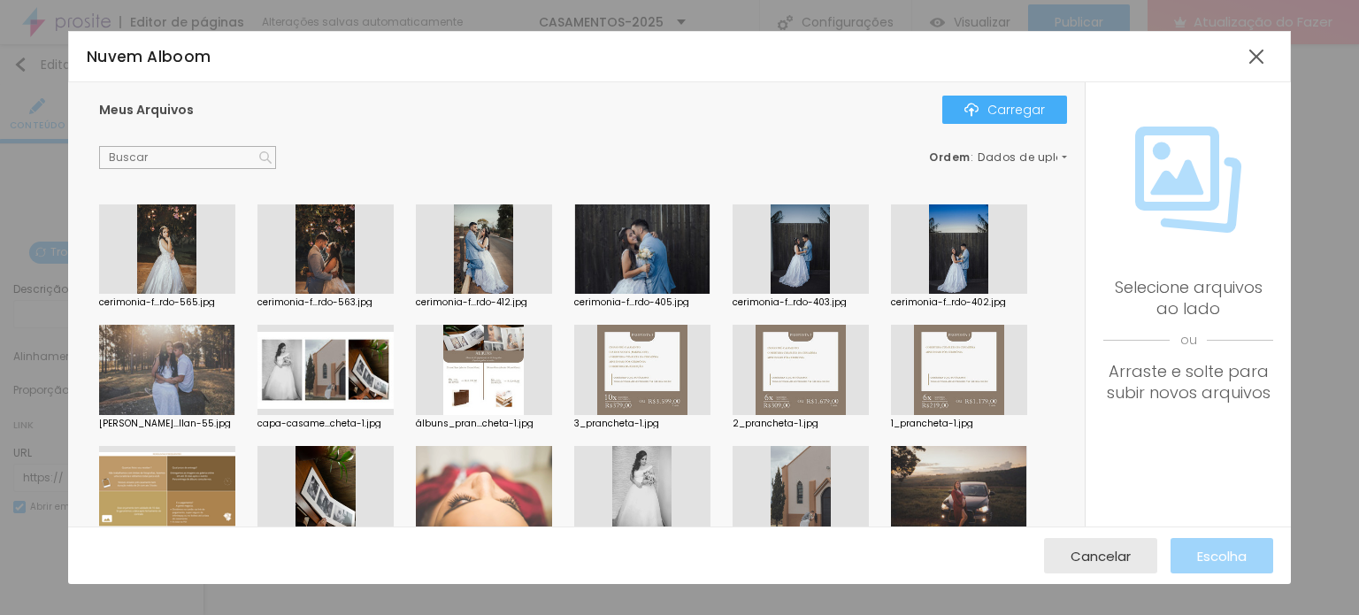
click at [504, 268] on div at bounding box center [484, 249] width 136 height 90
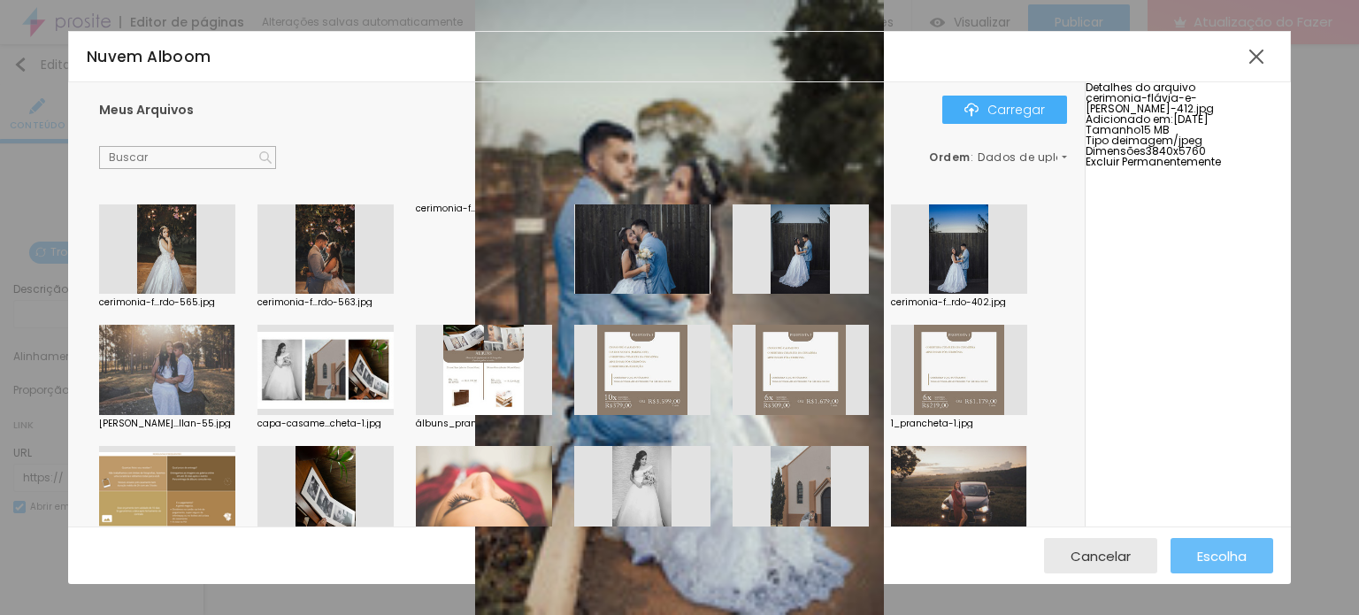
click at [1223, 555] on font "Escolha" at bounding box center [1222, 556] width 50 height 19
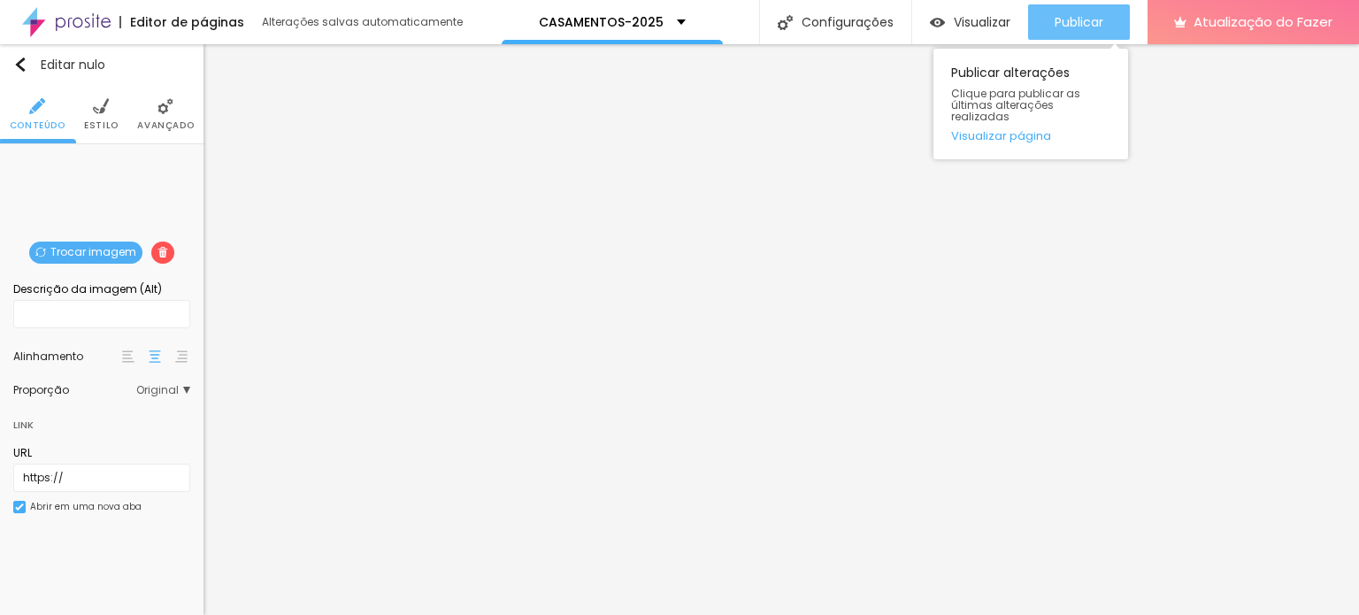
click at [1059, 12] on div "Publicar" at bounding box center [1079, 21] width 49 height 35
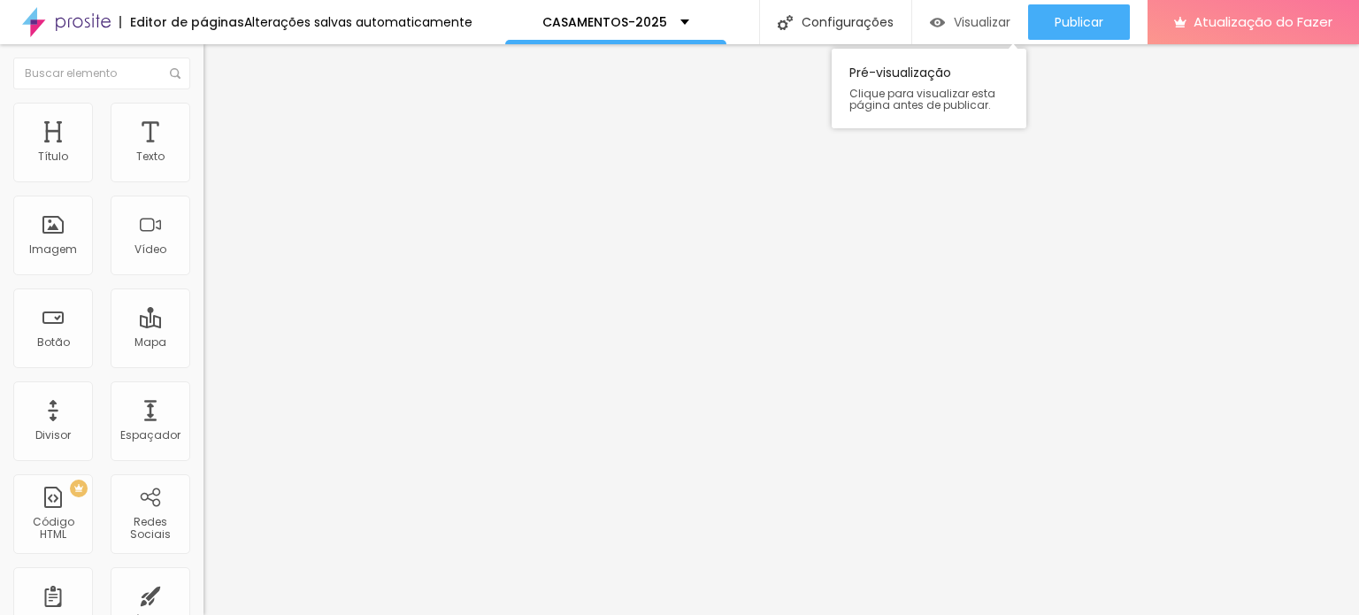
click at [973, 29] on font "Visualizar" at bounding box center [982, 22] width 57 height 18
